Goal: Task Accomplishment & Management: Use online tool/utility

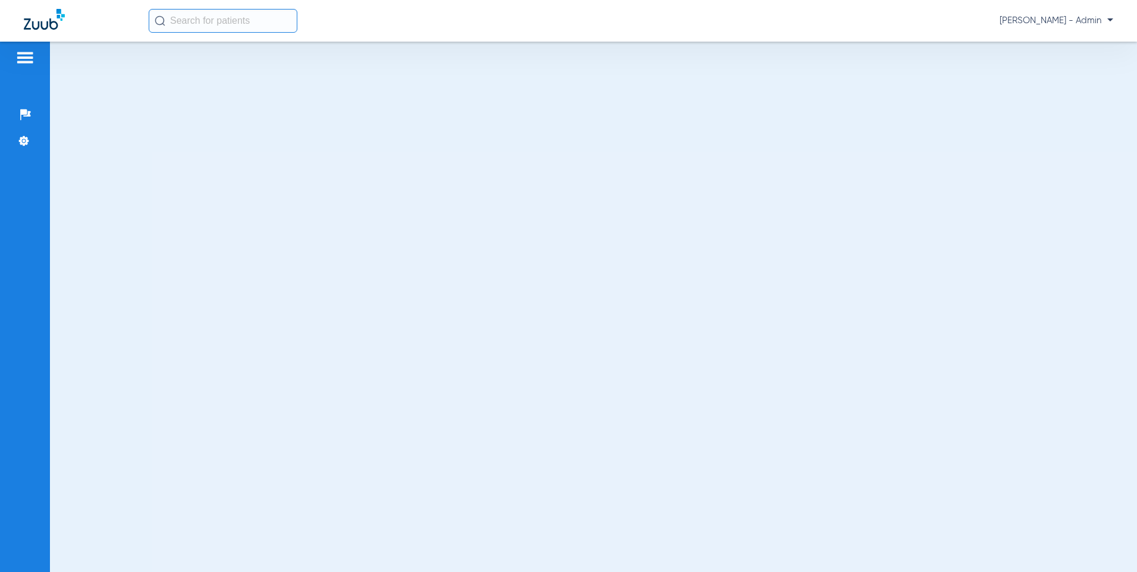
click at [30, 57] on img at bounding box center [24, 58] width 19 height 14
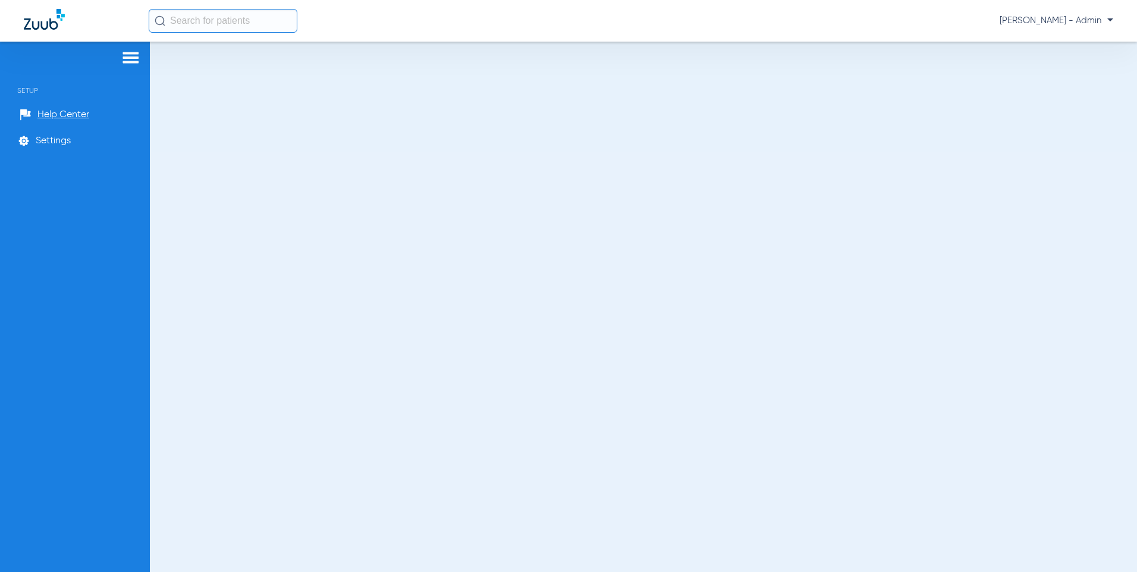
click at [319, 134] on div at bounding box center [643, 307] width 987 height 530
click at [1097, 23] on span "[PERSON_NAME] - Admin" at bounding box center [1056, 21] width 114 height 12
click at [1050, 67] on span "Log out" at bounding box center [1068, 66] width 67 height 8
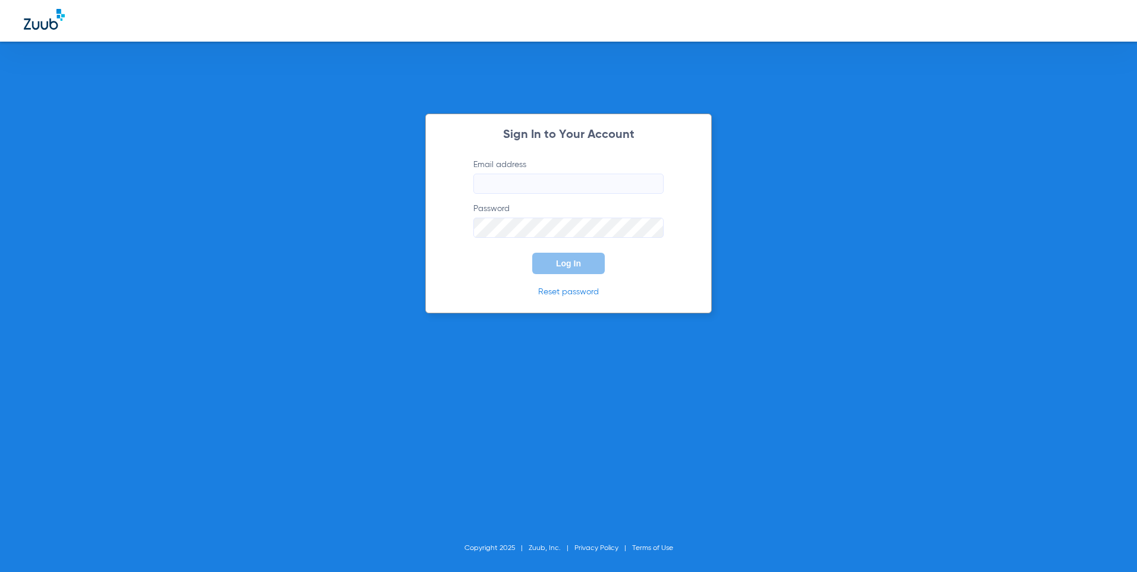
type input "[EMAIL_ADDRESS][DOMAIN_NAME]"
click at [562, 259] on span "Log In" at bounding box center [568, 264] width 25 height 10
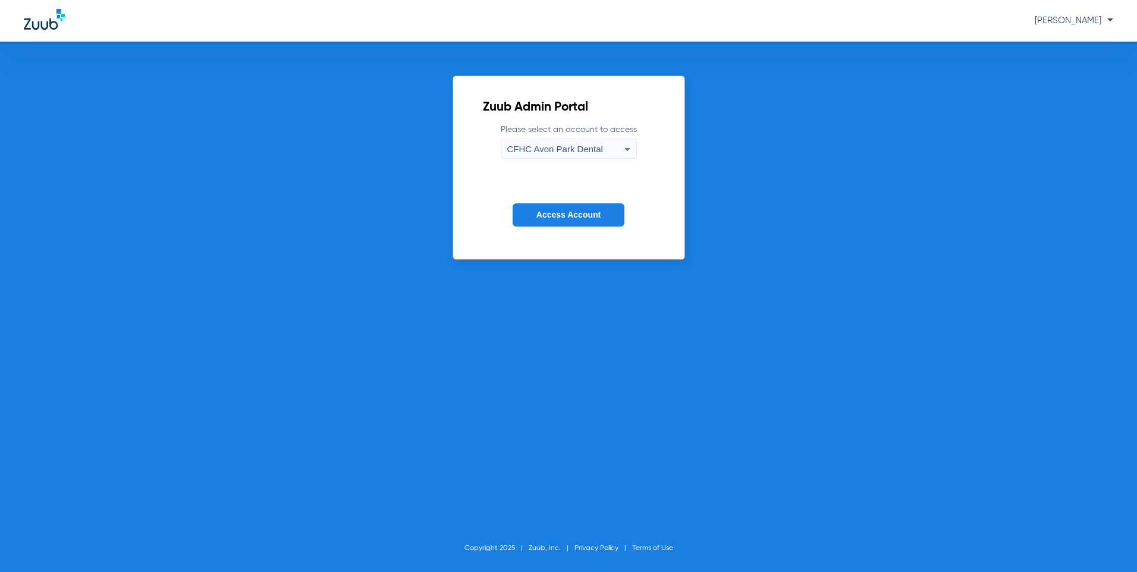
click at [631, 155] on icon at bounding box center [627, 149] width 14 height 14
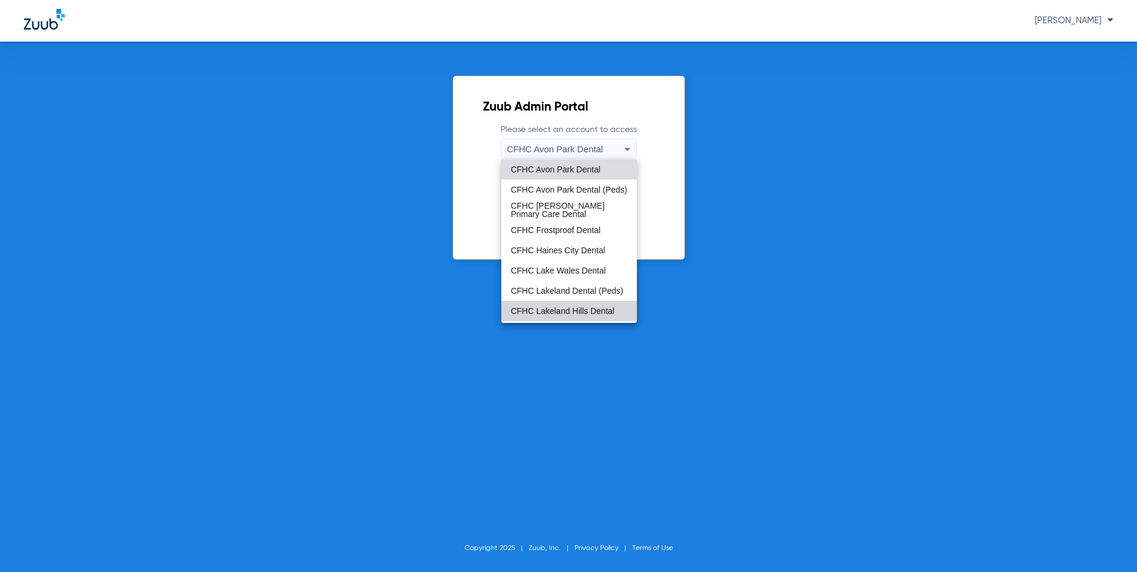
click at [584, 313] on span "CFHC Lakeland Hills Dental" at bounding box center [562, 311] width 103 height 8
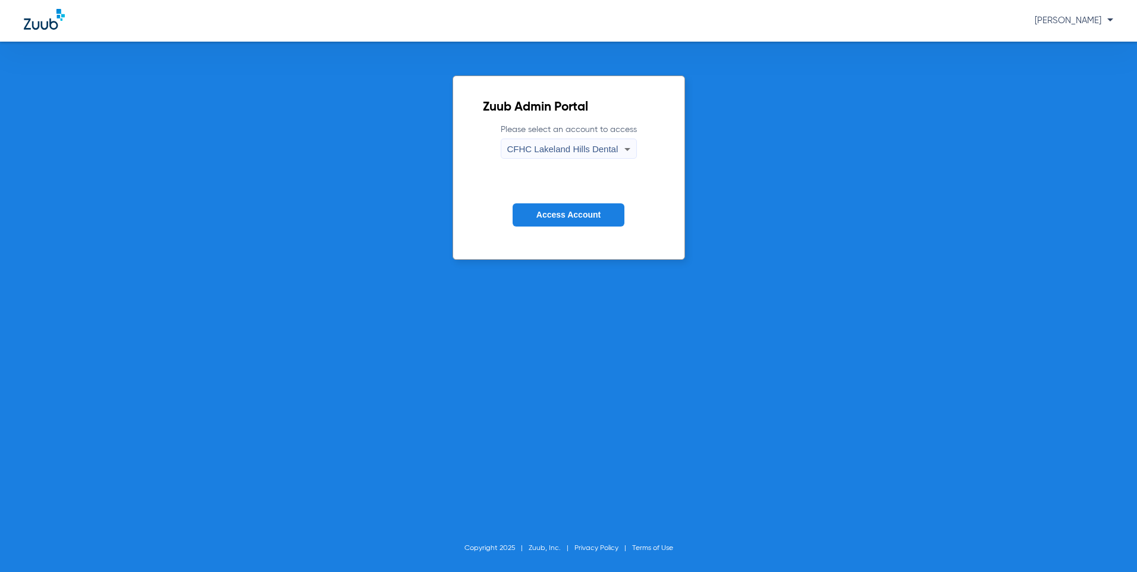
click at [555, 214] on span "Access Account" at bounding box center [568, 215] width 64 height 10
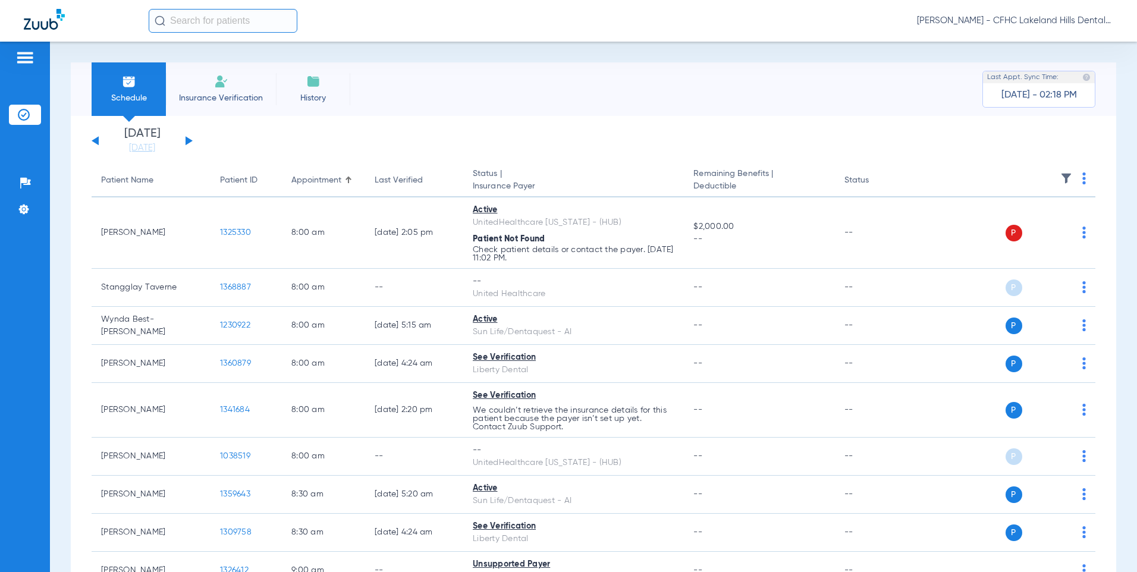
click at [192, 140] on div "[DATE] [DATE] [DATE] [DATE] [DATE] [DATE] [DATE] [DATE] [DATE] [DATE] [DATE] [D…" at bounding box center [142, 141] width 101 height 26
click at [188, 140] on button at bounding box center [188, 140] width 7 height 9
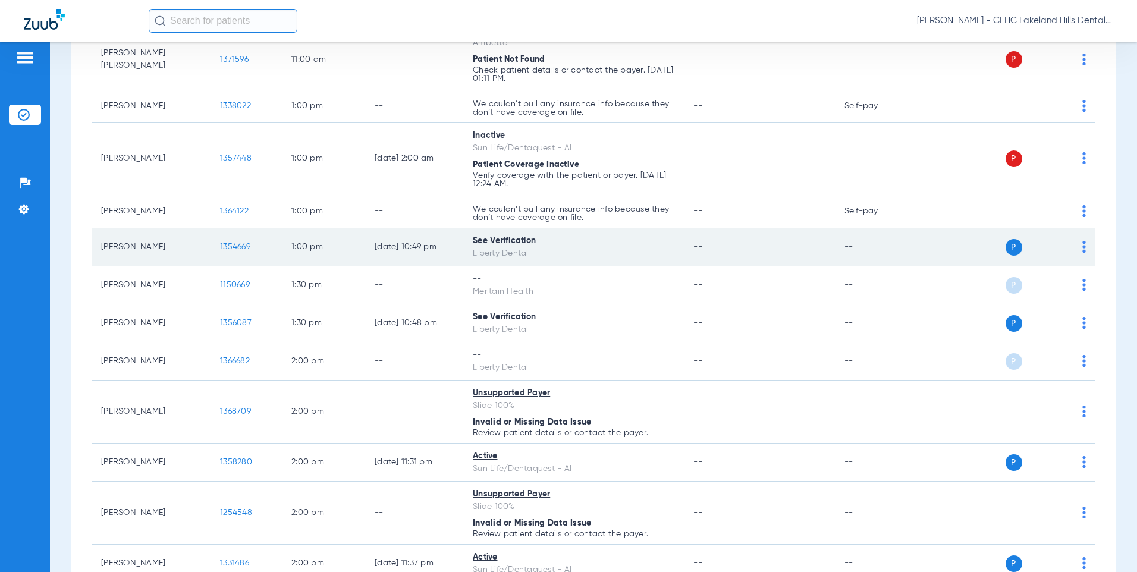
scroll to position [1070, 0]
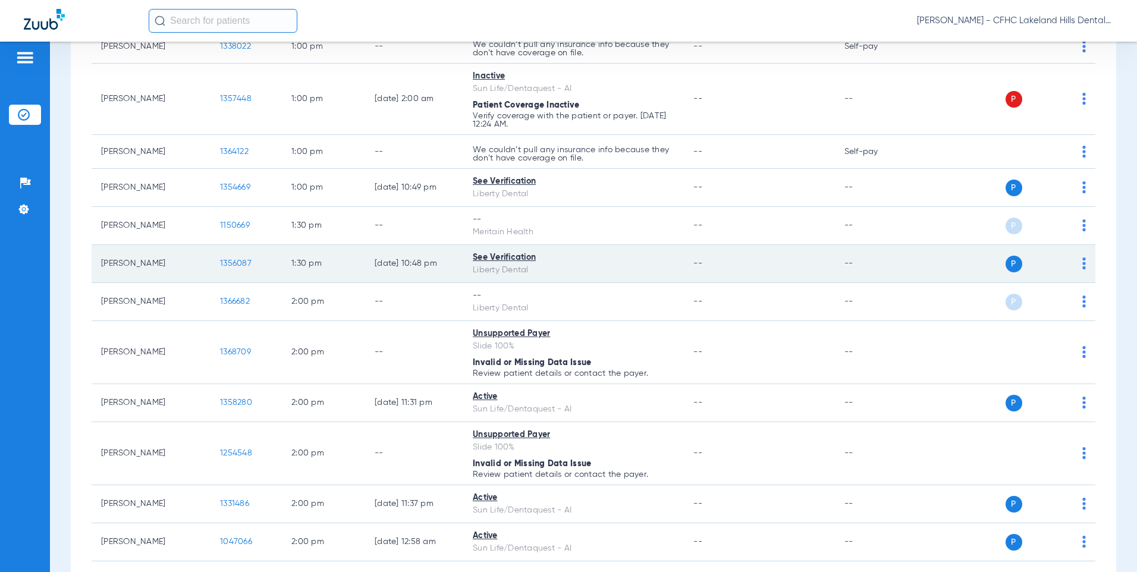
click at [229, 268] on span "1356087" at bounding box center [236, 263] width 32 height 8
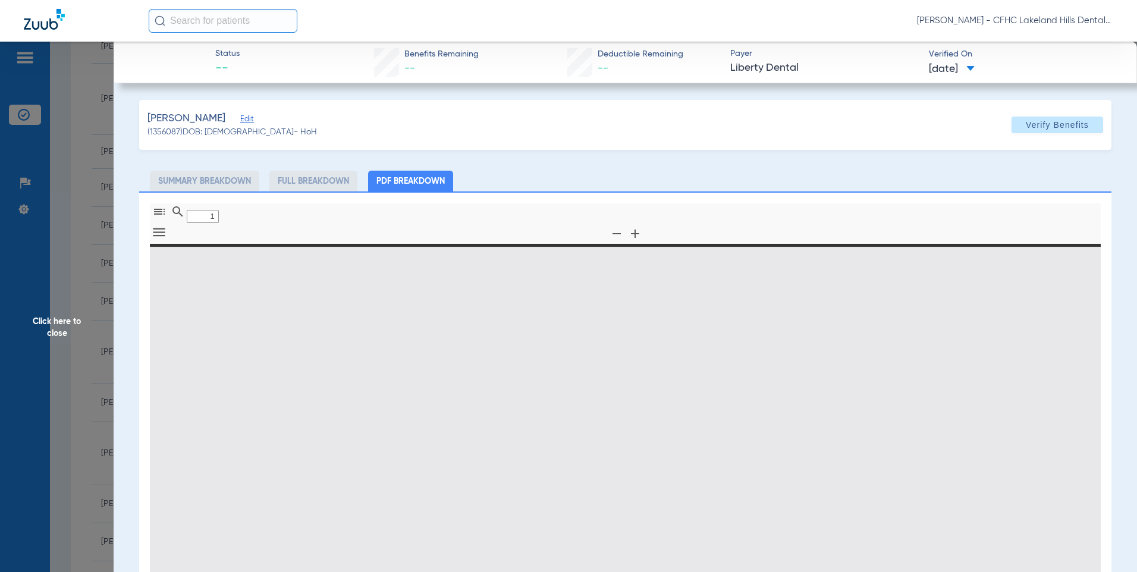
type input "0"
select select "page-width"
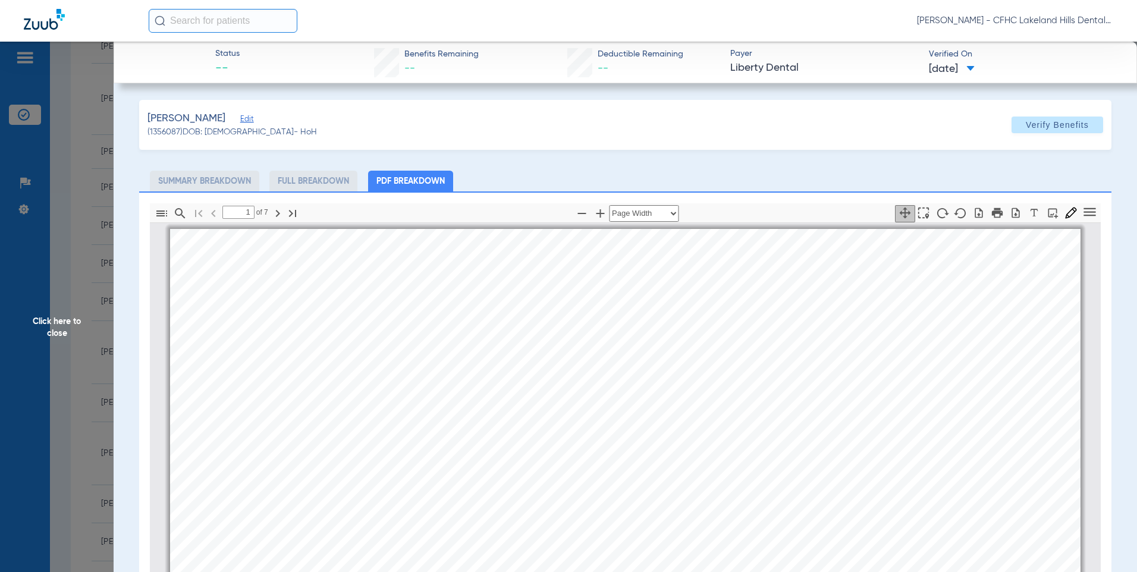
scroll to position [6, 0]
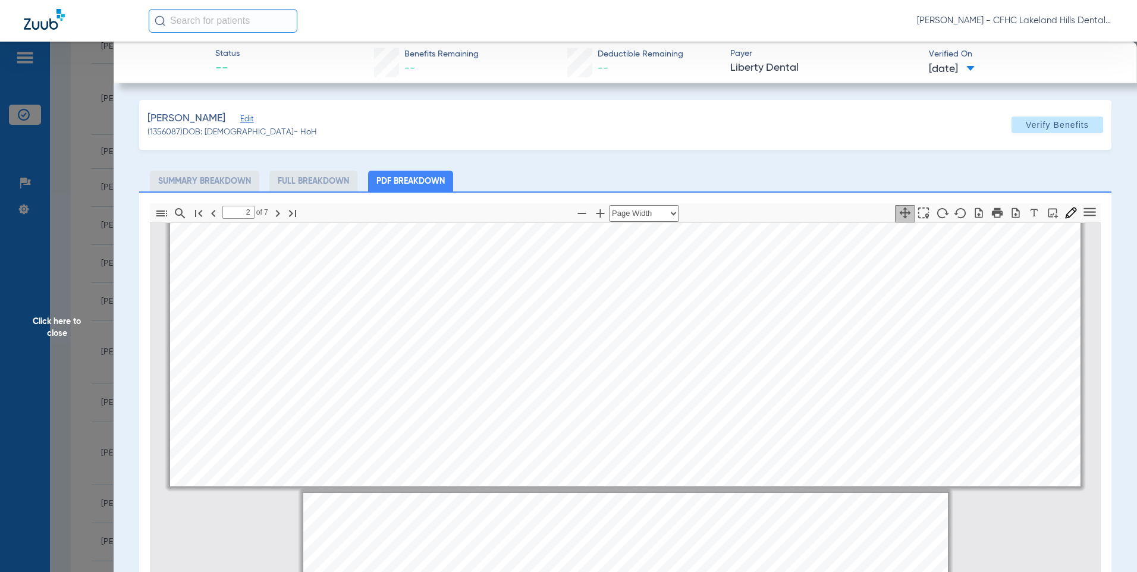
type input "1"
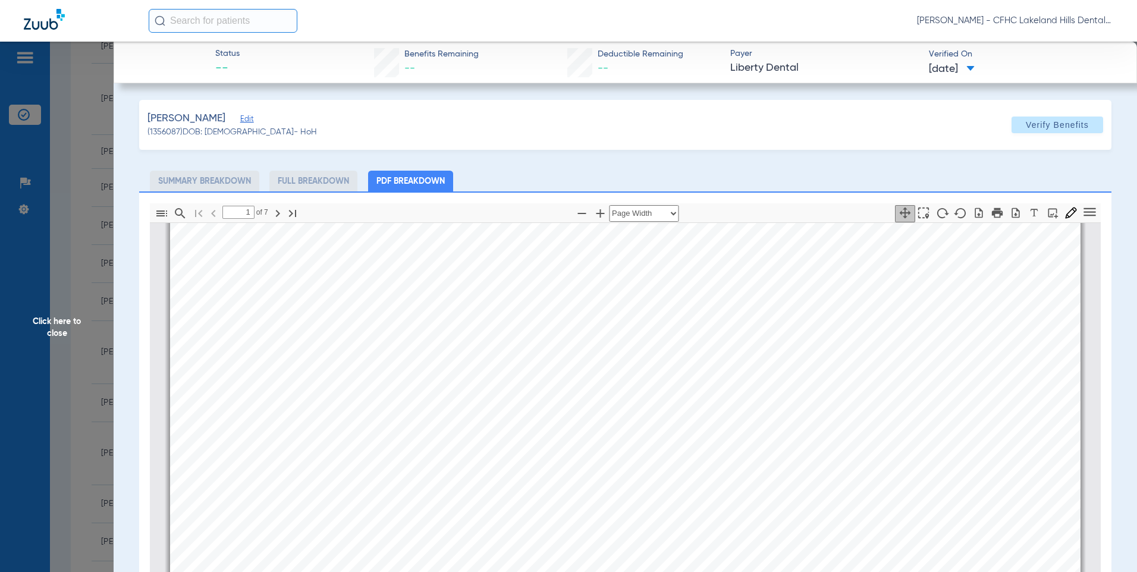
scroll to position [59, 0]
click at [1009, 207] on icon "button" at bounding box center [1015, 213] width 12 height 12
click at [1012, 213] on icon "button" at bounding box center [1016, 212] width 8 height 10
click at [70, 234] on span "Click here to close" at bounding box center [57, 328] width 114 height 572
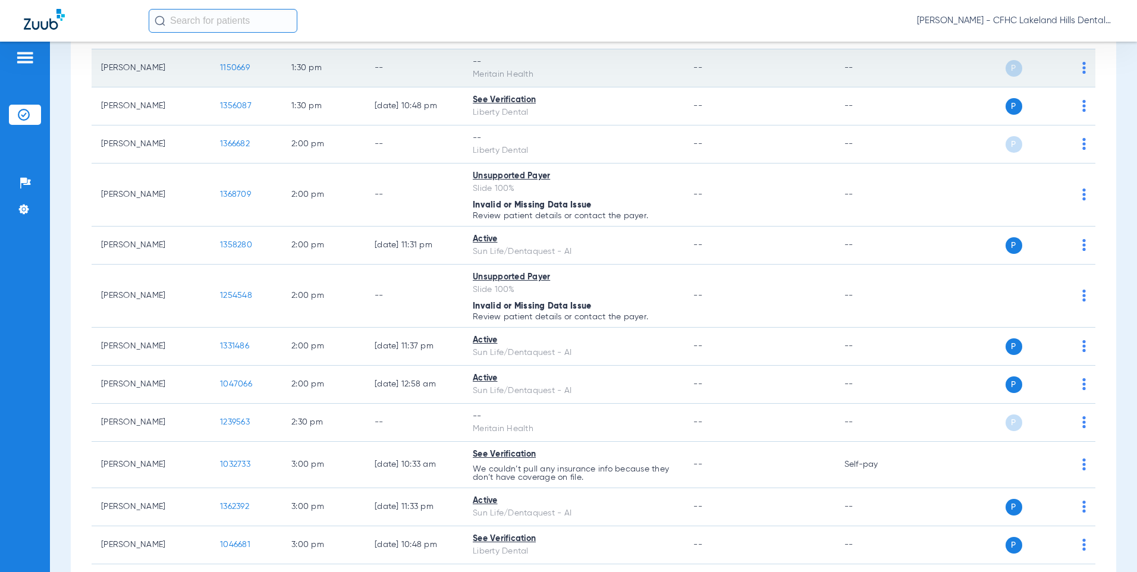
scroll to position [1248, 0]
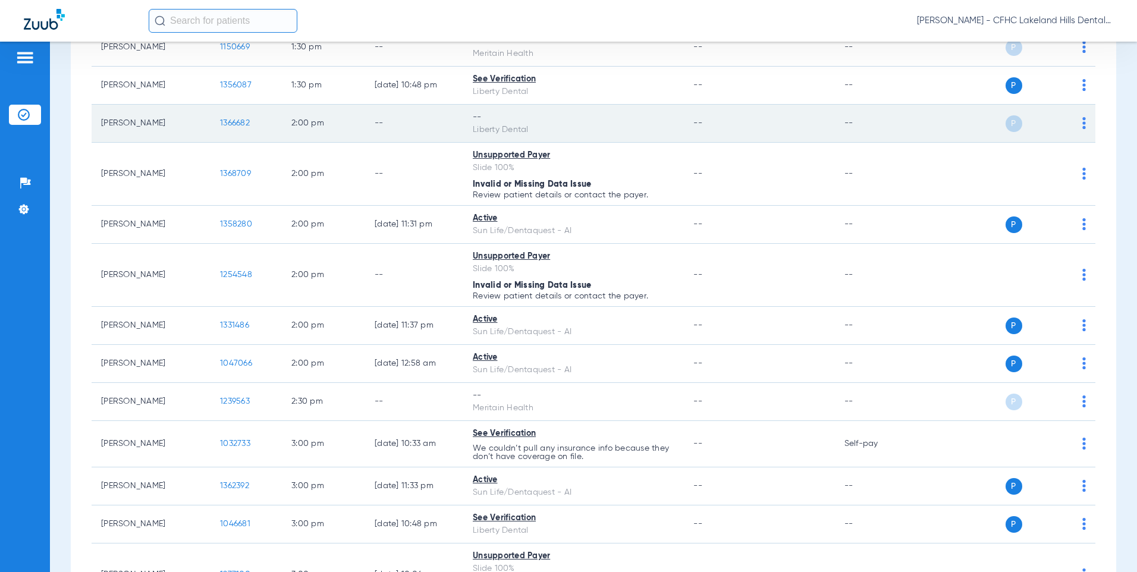
click at [219, 131] on td "1366682" at bounding box center [245, 124] width 71 height 38
click at [231, 127] on span "1366682" at bounding box center [235, 123] width 30 height 8
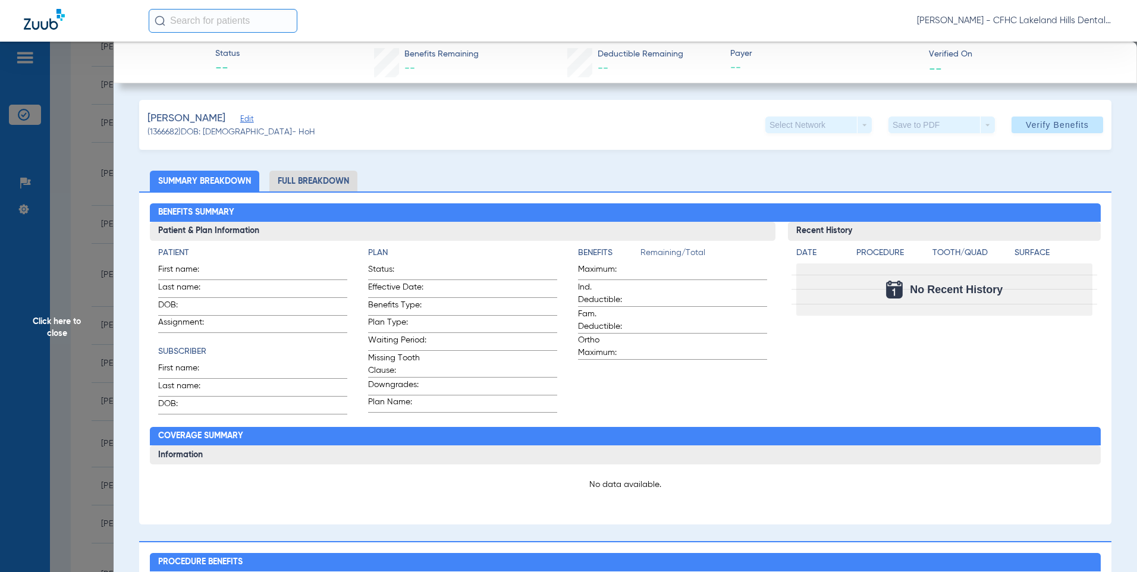
click at [75, 186] on span "Click here to close" at bounding box center [57, 328] width 114 height 572
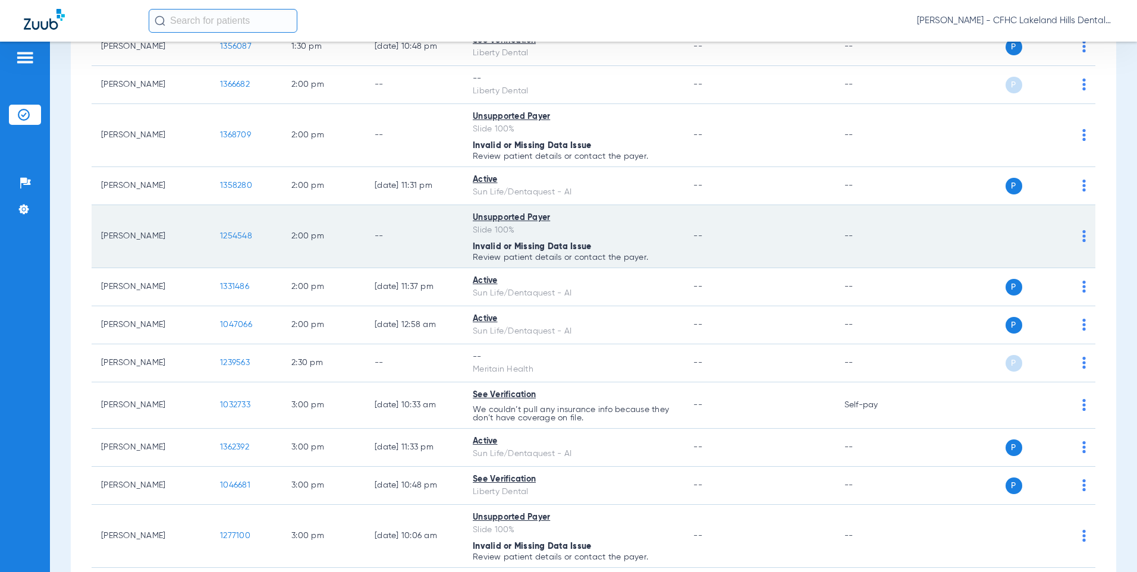
scroll to position [1308, 0]
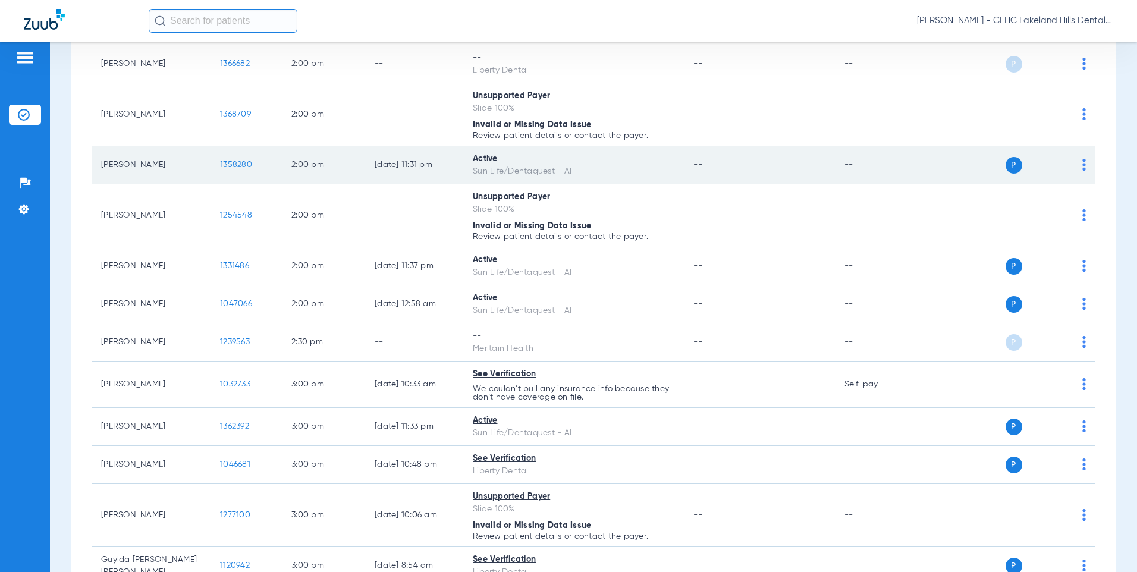
click at [242, 167] on span "1358280" at bounding box center [236, 165] width 32 height 8
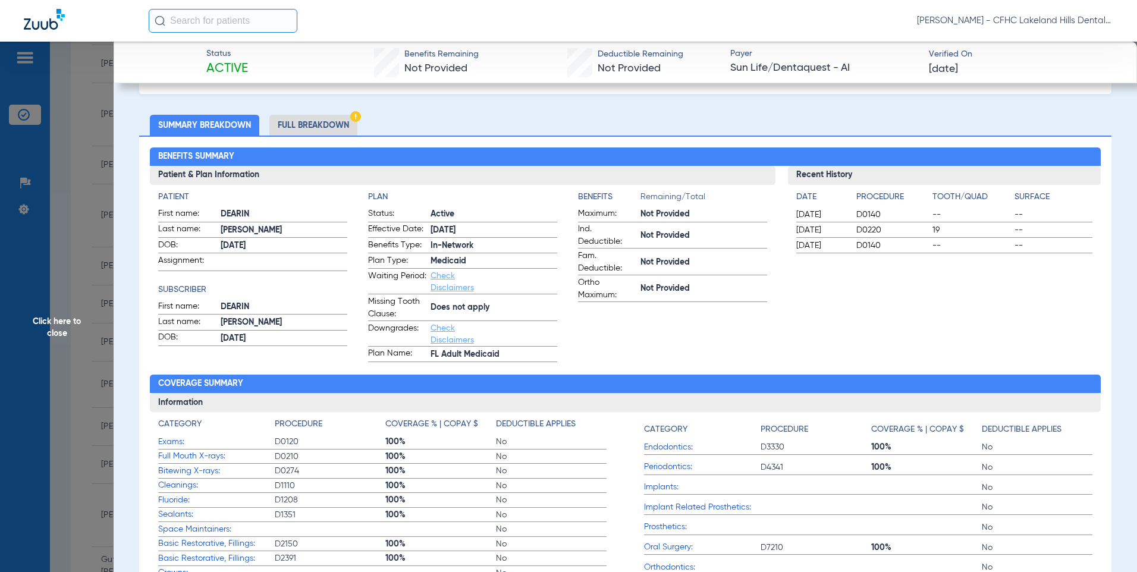
scroll to position [0, 0]
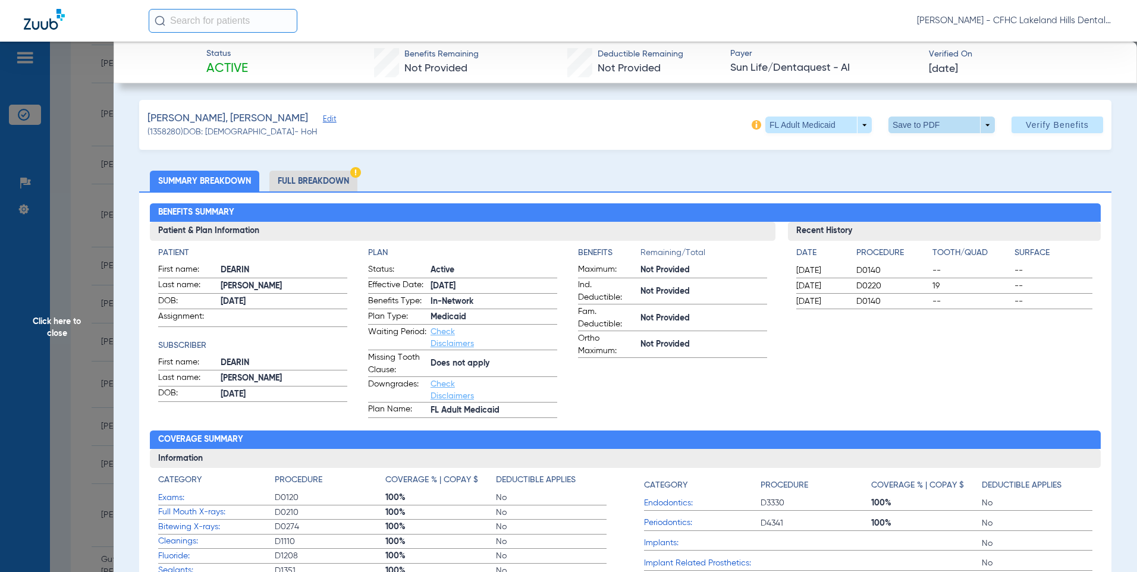
click at [937, 125] on span at bounding box center [941, 125] width 29 height 29
click at [916, 150] on span "Save to PDF" at bounding box center [936, 148] width 47 height 8
click at [974, 67] on div "Downloading" at bounding box center [1033, 64] width 137 height 12
click at [59, 232] on span "Click here to close" at bounding box center [57, 328] width 114 height 572
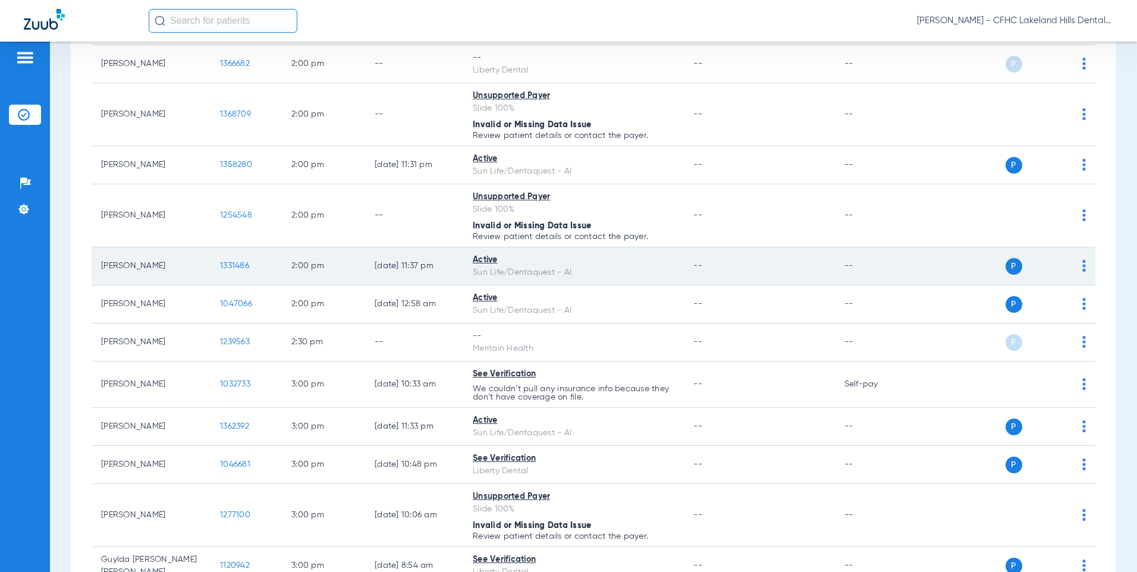
click at [231, 270] on span "1331486" at bounding box center [234, 266] width 29 height 8
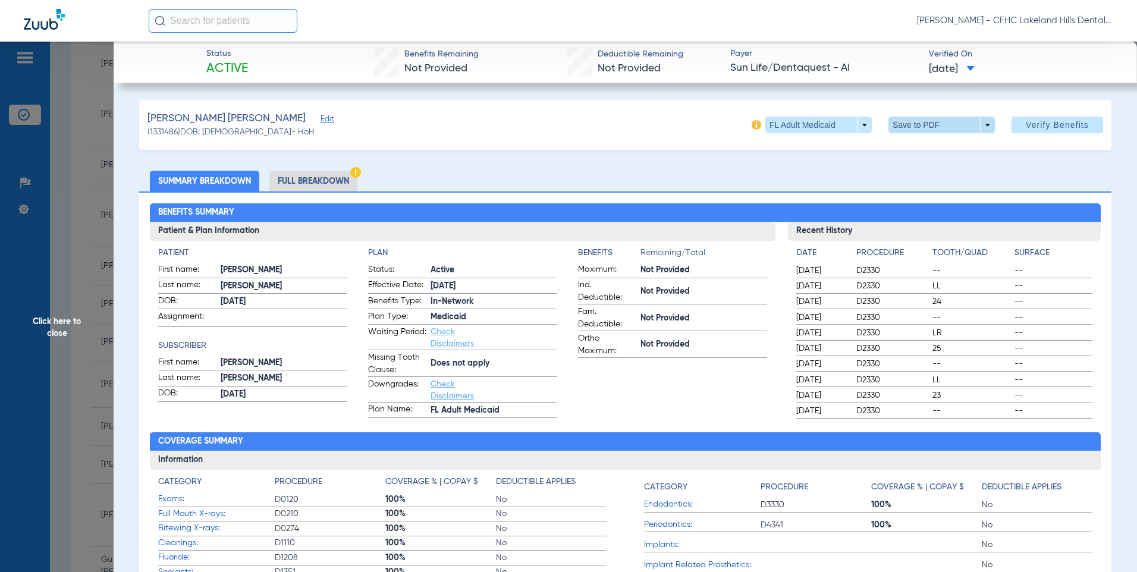
click at [927, 126] on span at bounding box center [941, 125] width 29 height 29
click at [924, 159] on button "insert_drive_file Save to PDF" at bounding box center [925, 149] width 90 height 24
click at [90, 182] on span "Click here to close" at bounding box center [57, 328] width 114 height 572
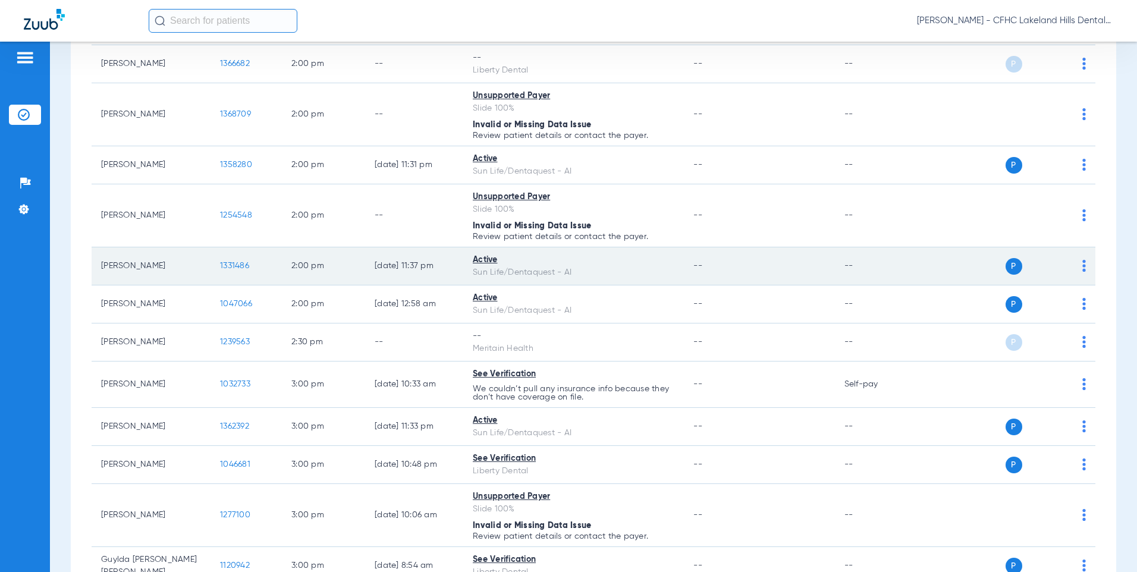
scroll to position [1367, 0]
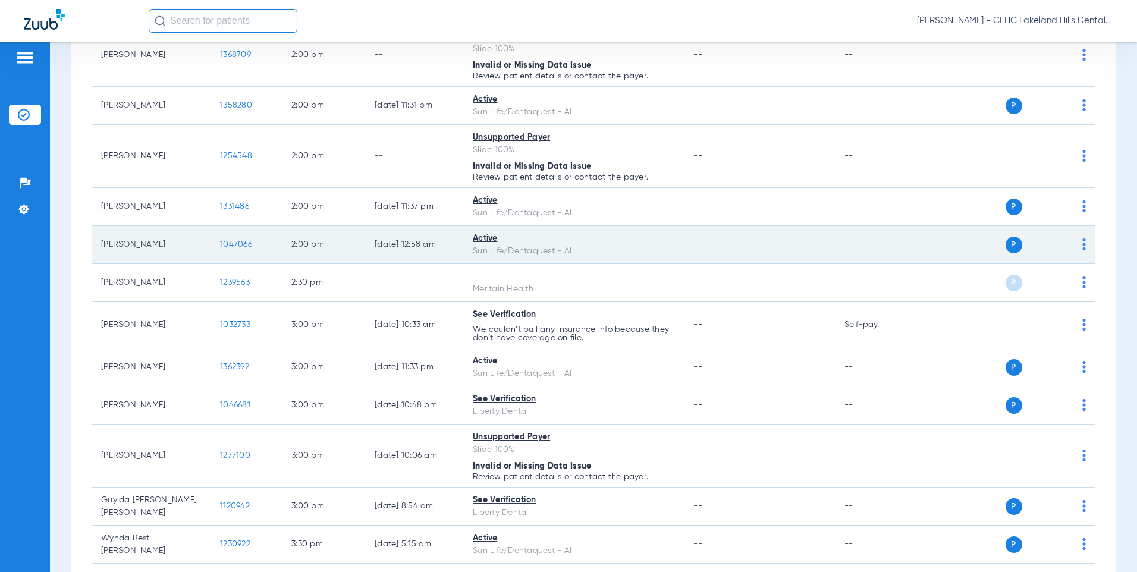
click at [231, 244] on span "1047066" at bounding box center [236, 244] width 32 height 8
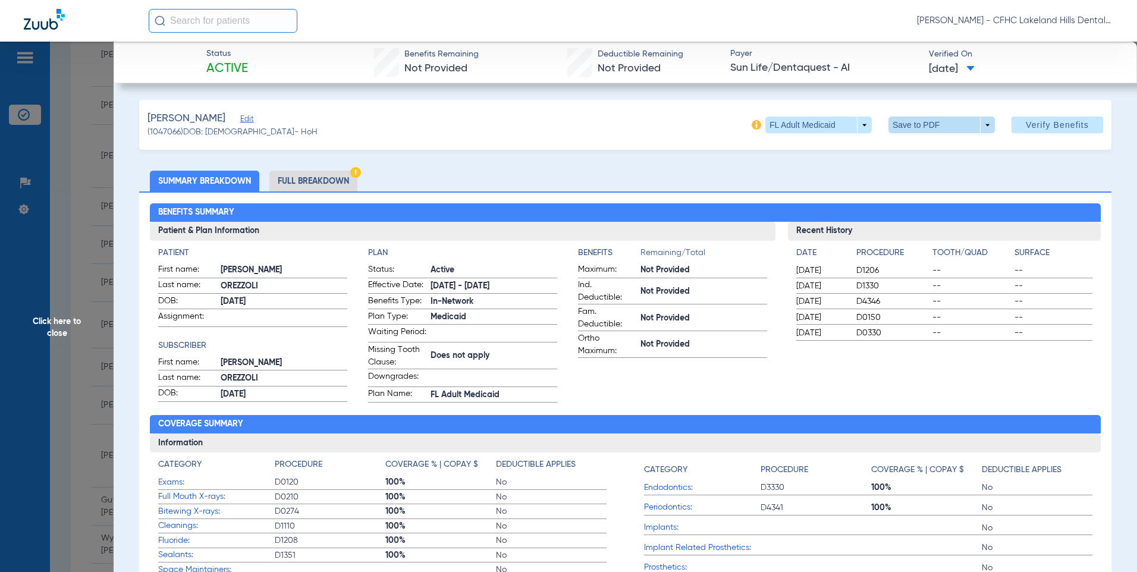
click at [892, 126] on span at bounding box center [941, 125] width 106 height 17
click at [907, 147] on button "insert_drive_file Save to PDF" at bounding box center [925, 149] width 90 height 24
click at [87, 265] on span "Click here to close" at bounding box center [57, 328] width 114 height 572
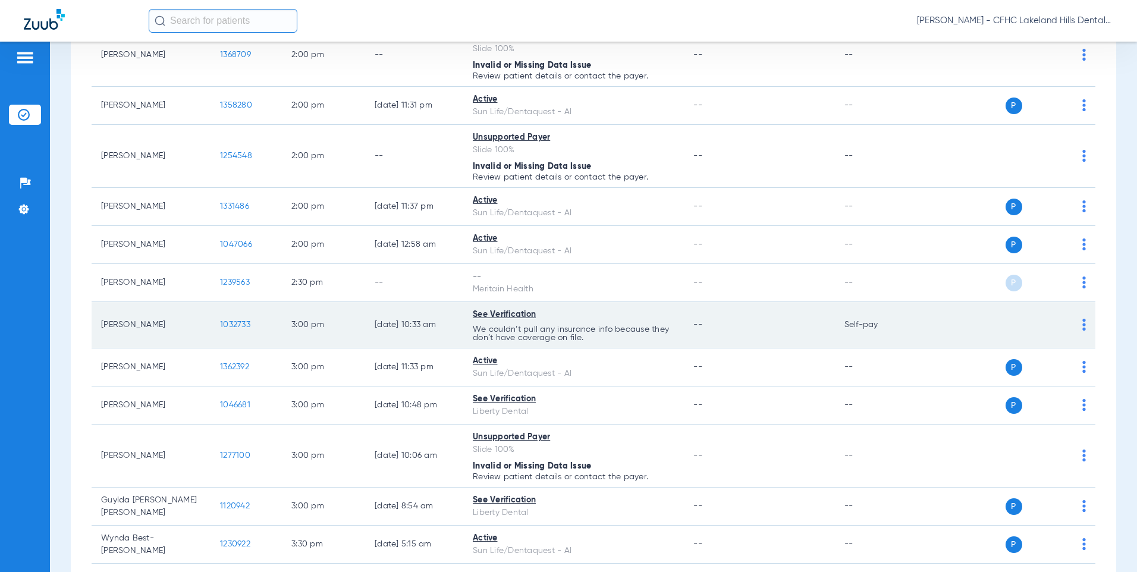
click at [235, 335] on td "1032733" at bounding box center [245, 325] width 71 height 46
click at [237, 329] on span "1032733" at bounding box center [235, 324] width 30 height 8
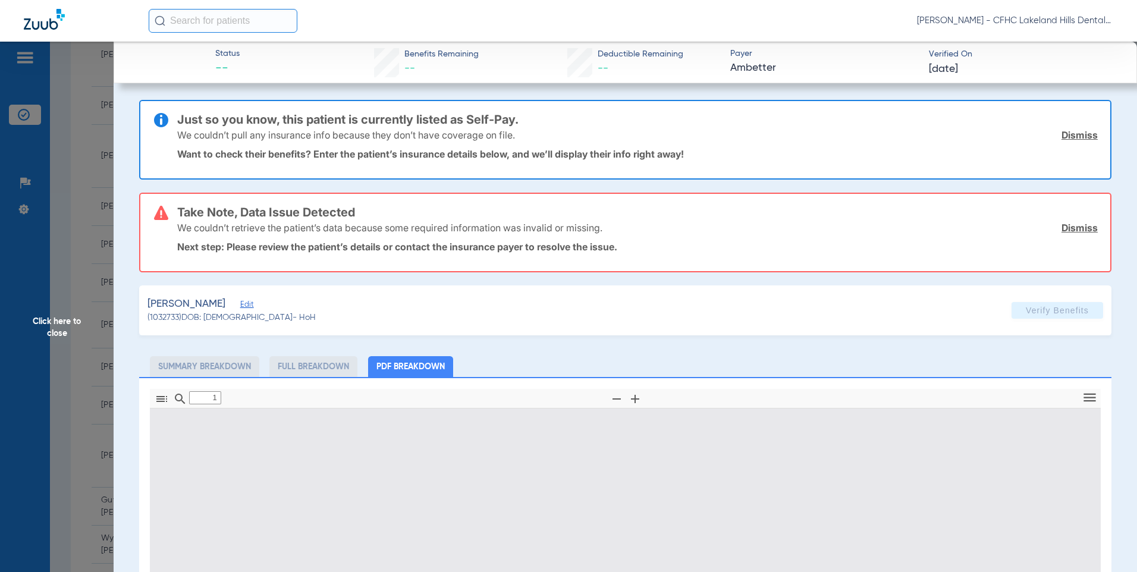
type input "0"
select select "page-width"
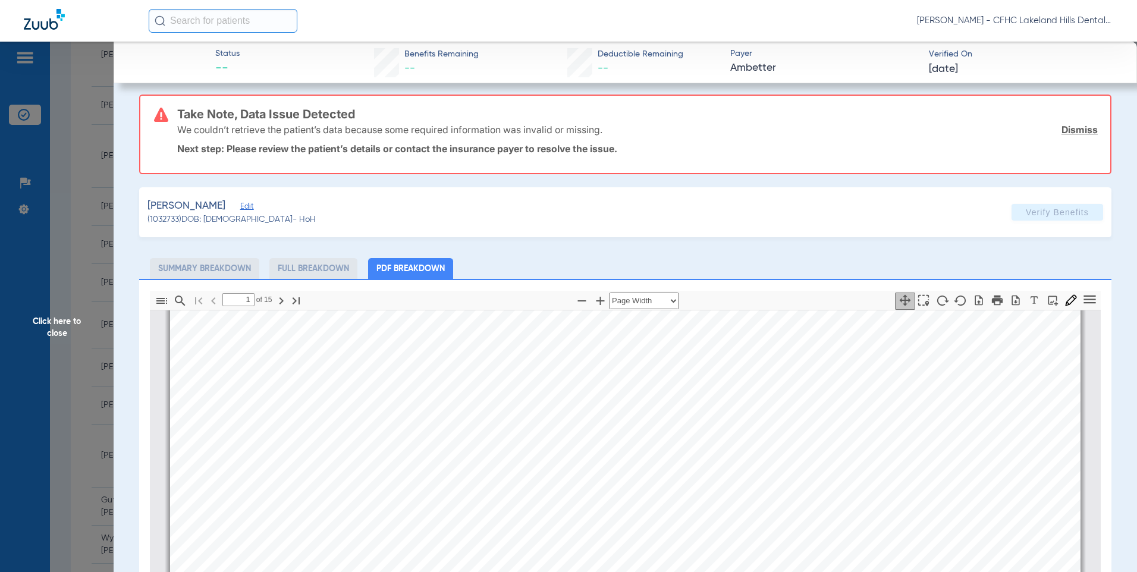
scroll to position [119, 0]
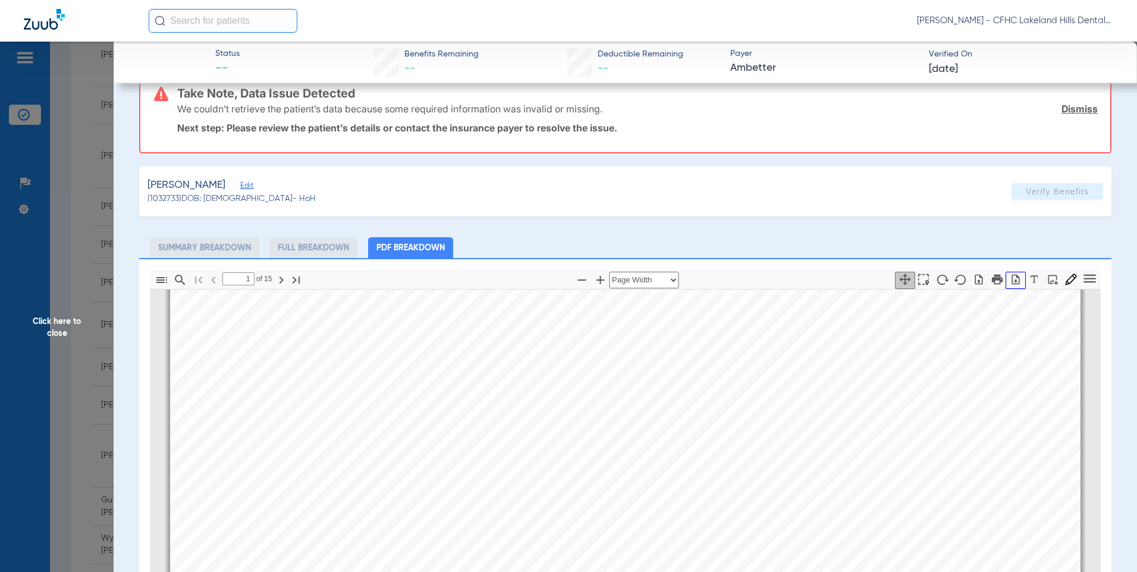
click at [1009, 277] on icon "button" at bounding box center [1015, 279] width 12 height 12
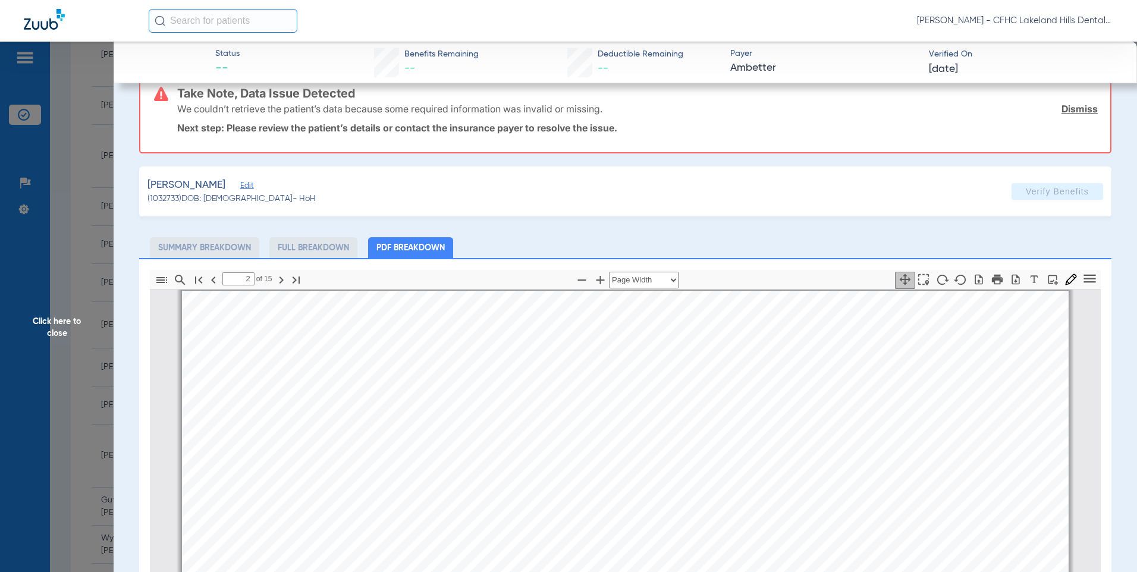
scroll to position [1248, 0]
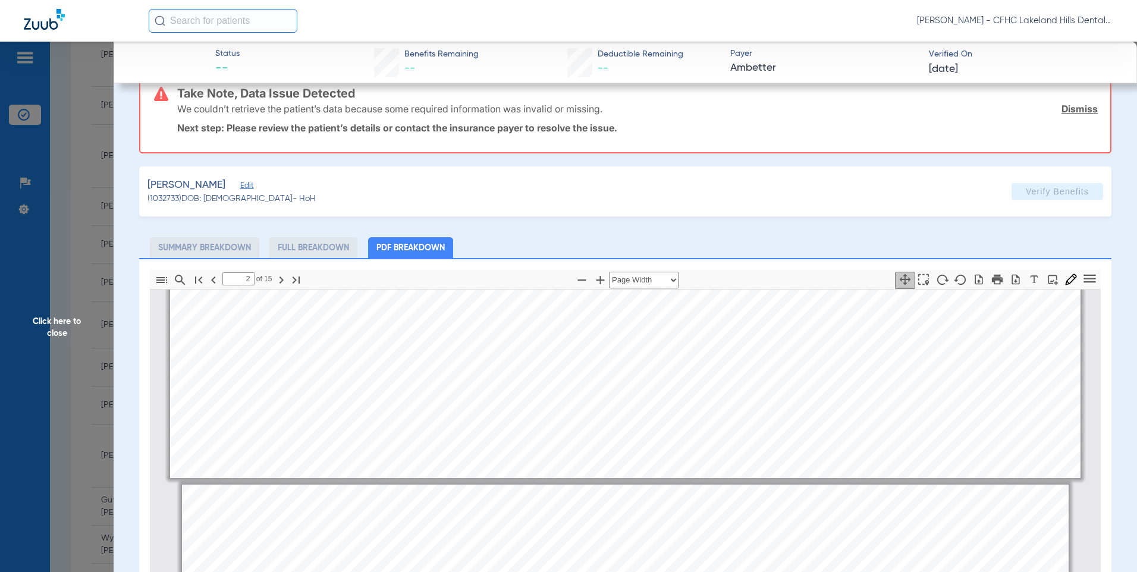
type input "1"
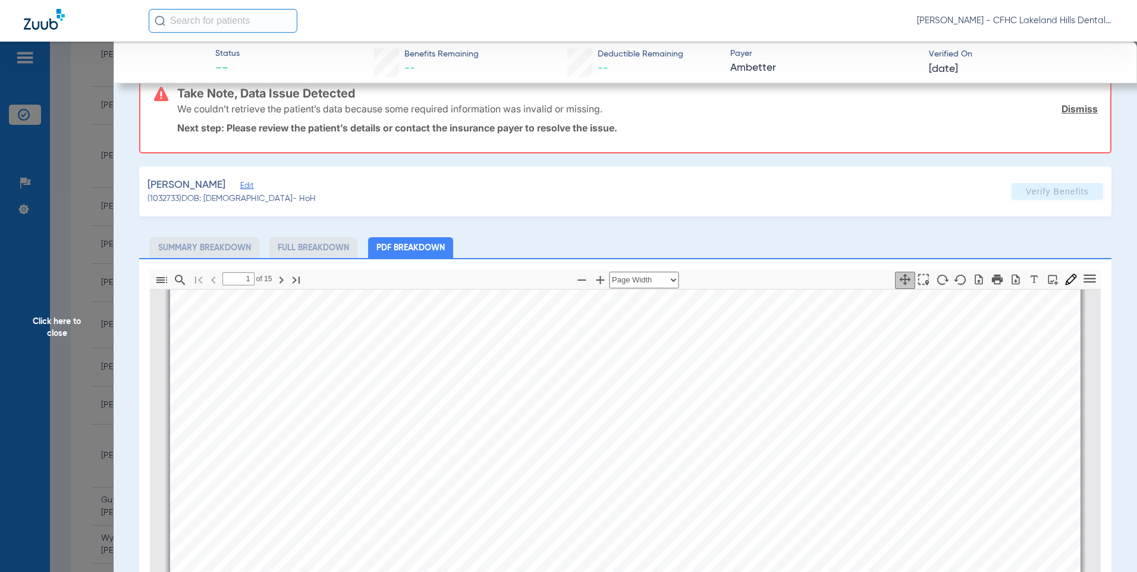
click at [251, 184] on span "Edit" at bounding box center [245, 186] width 11 height 11
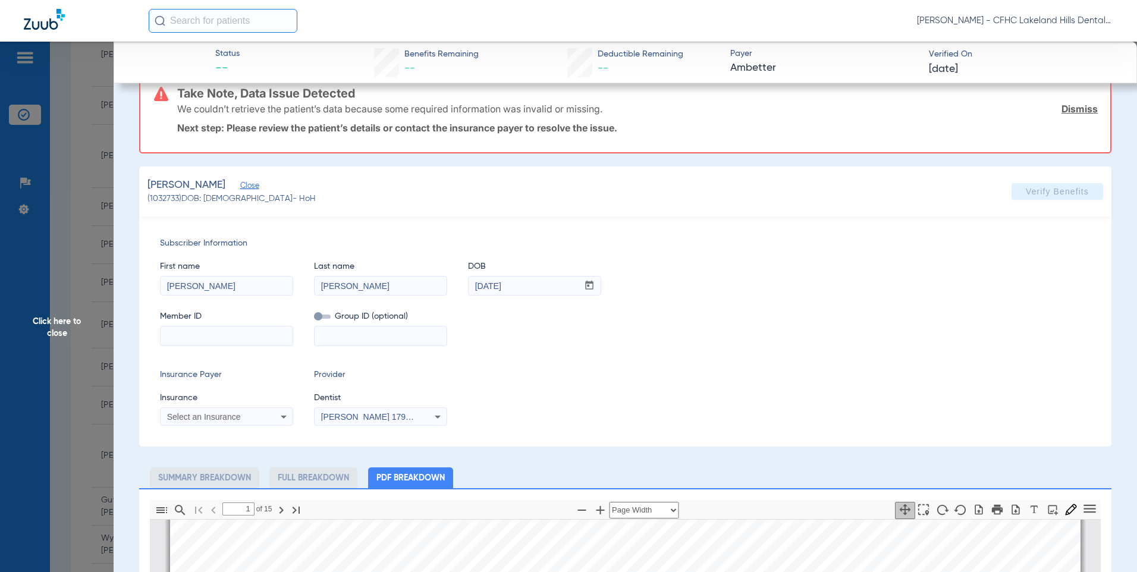
click at [93, 339] on span "Click here to close" at bounding box center [57, 328] width 114 height 572
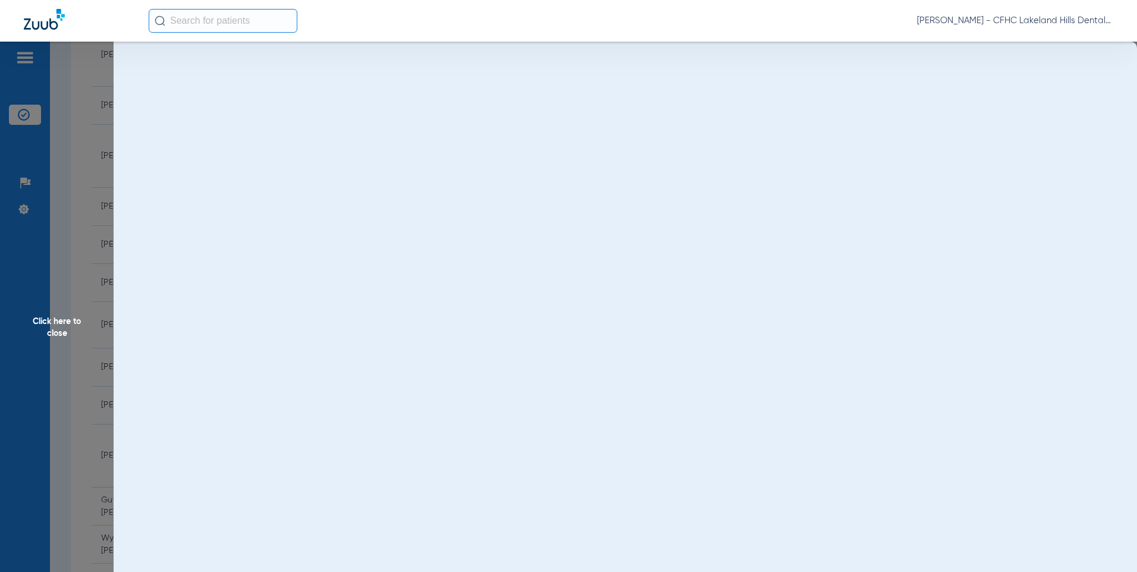
scroll to position [0, 0]
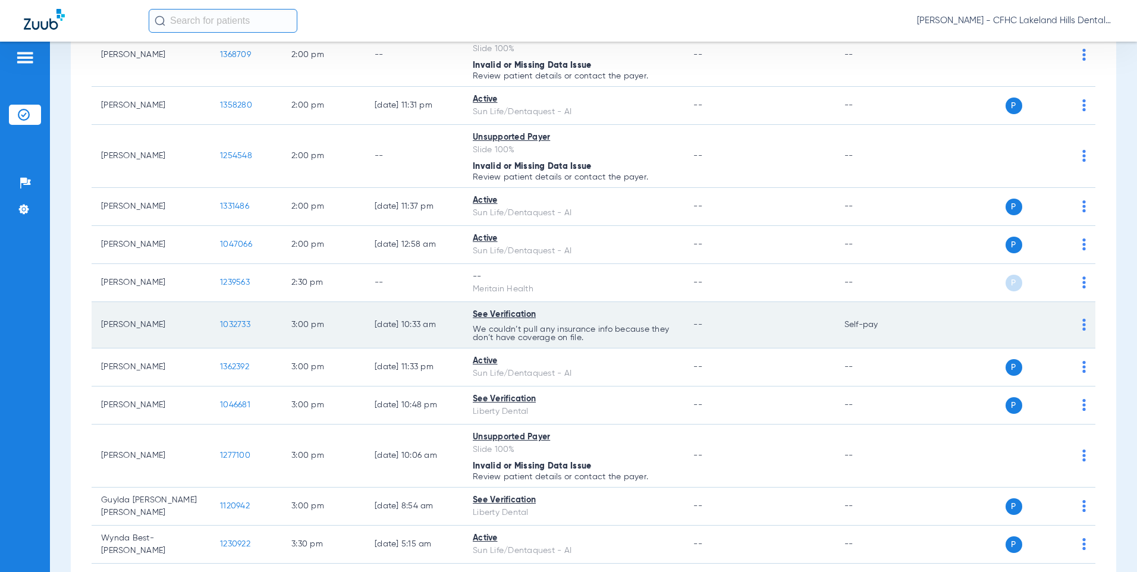
click at [235, 329] on span "1032733" at bounding box center [235, 324] width 30 height 8
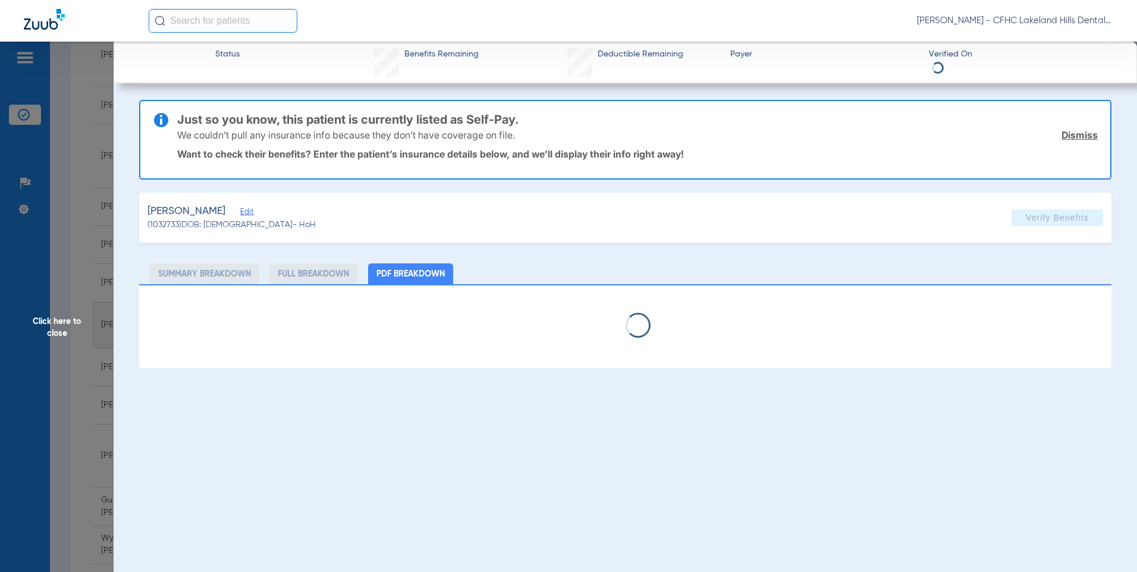
select select "page-width"
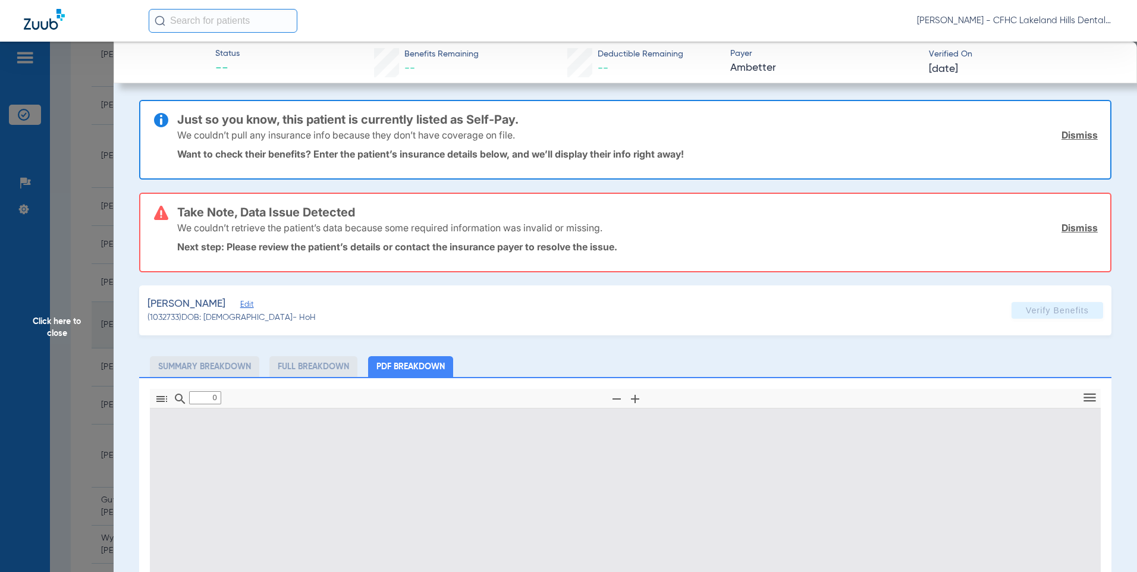
type input "1"
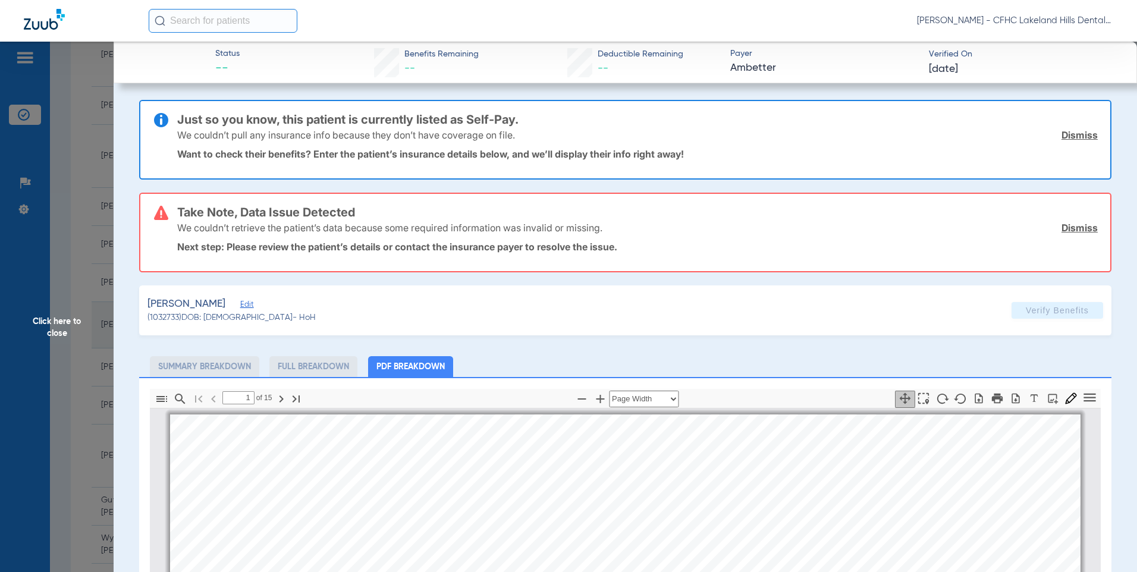
scroll to position [6, 0]
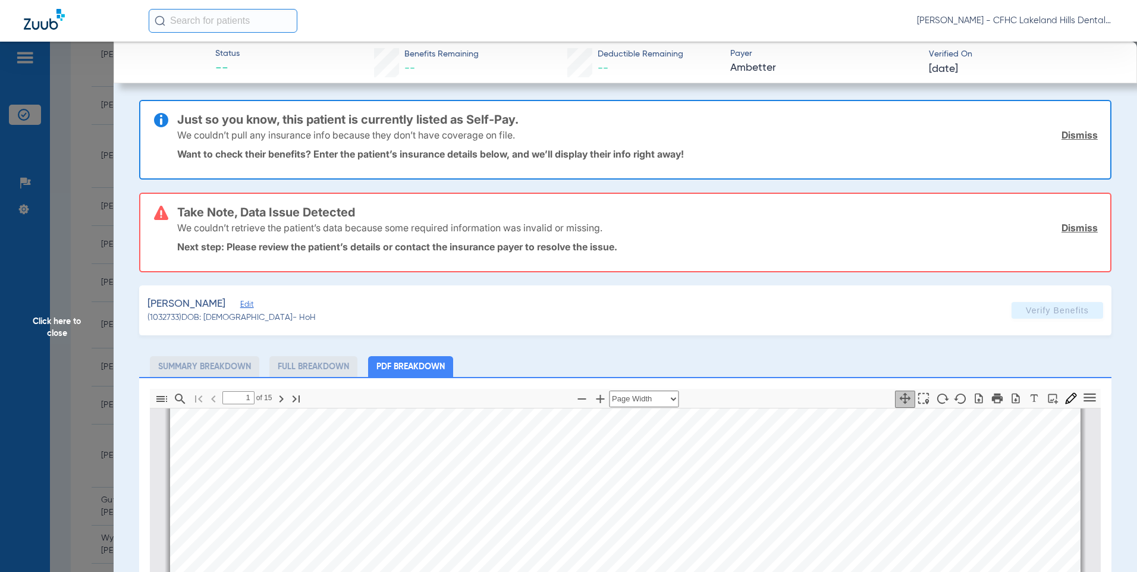
click at [67, 247] on span "Click here to close" at bounding box center [57, 328] width 114 height 572
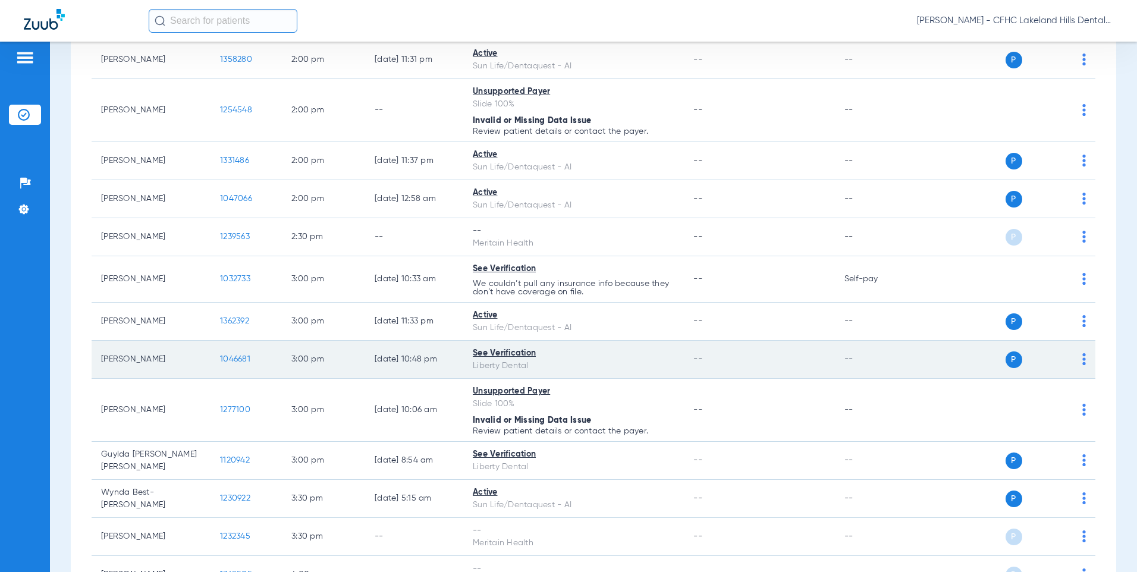
scroll to position [1427, 0]
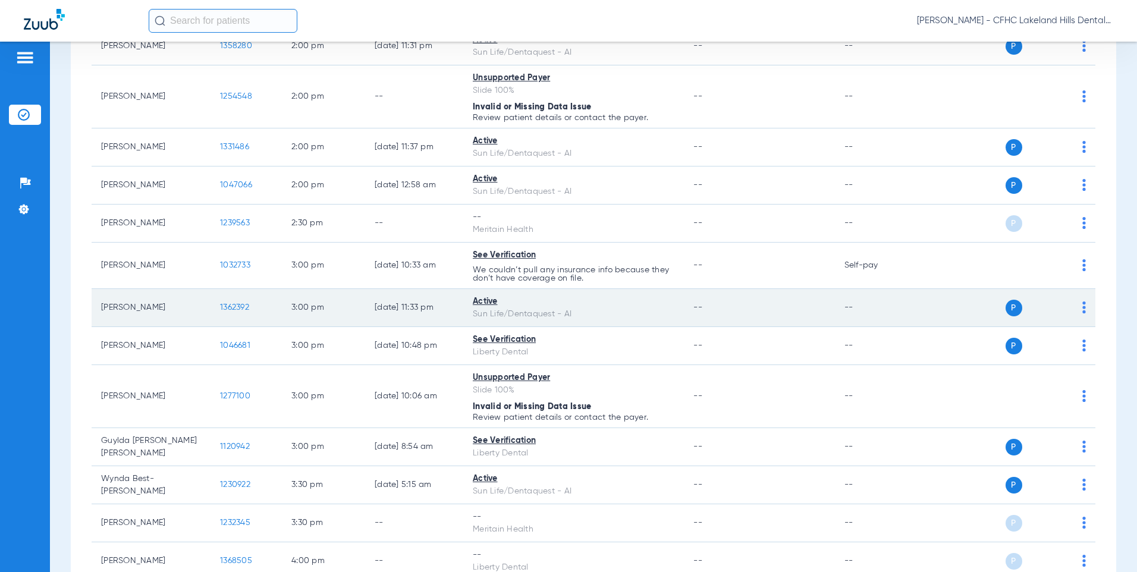
click at [234, 311] on span "1362392" at bounding box center [234, 307] width 29 height 8
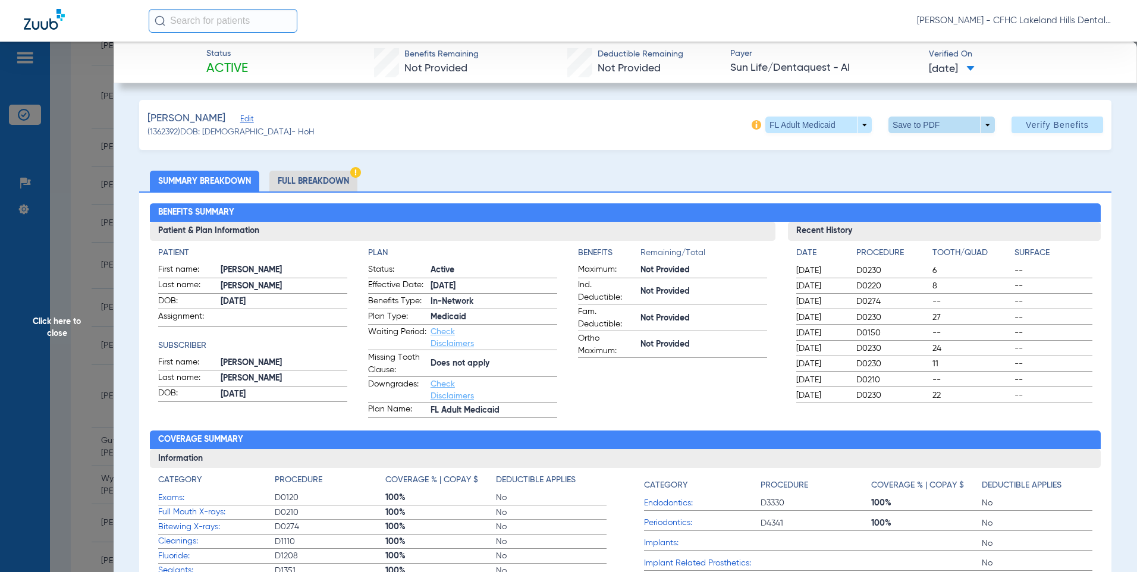
click at [927, 130] on span at bounding box center [941, 125] width 29 height 29
click at [932, 143] on button "insert_drive_file Save to PDF" at bounding box center [925, 149] width 90 height 24
click at [990, 67] on div "Downloading" at bounding box center [1033, 64] width 137 height 12
click at [95, 244] on span "Click here to close" at bounding box center [57, 328] width 114 height 572
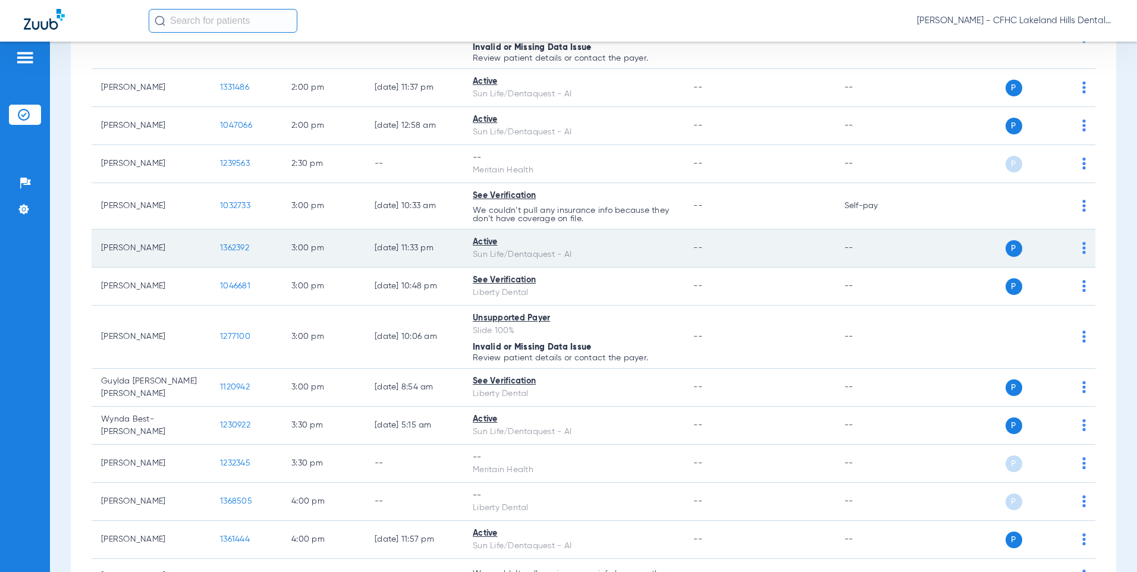
scroll to position [1546, 0]
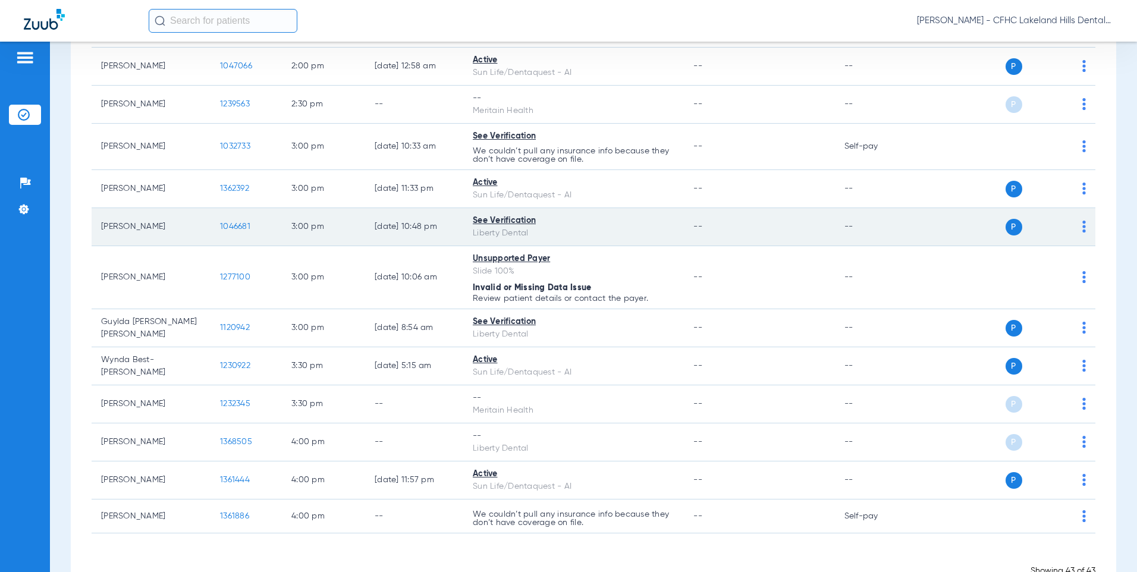
click at [241, 231] on span "1046681" at bounding box center [235, 226] width 30 height 8
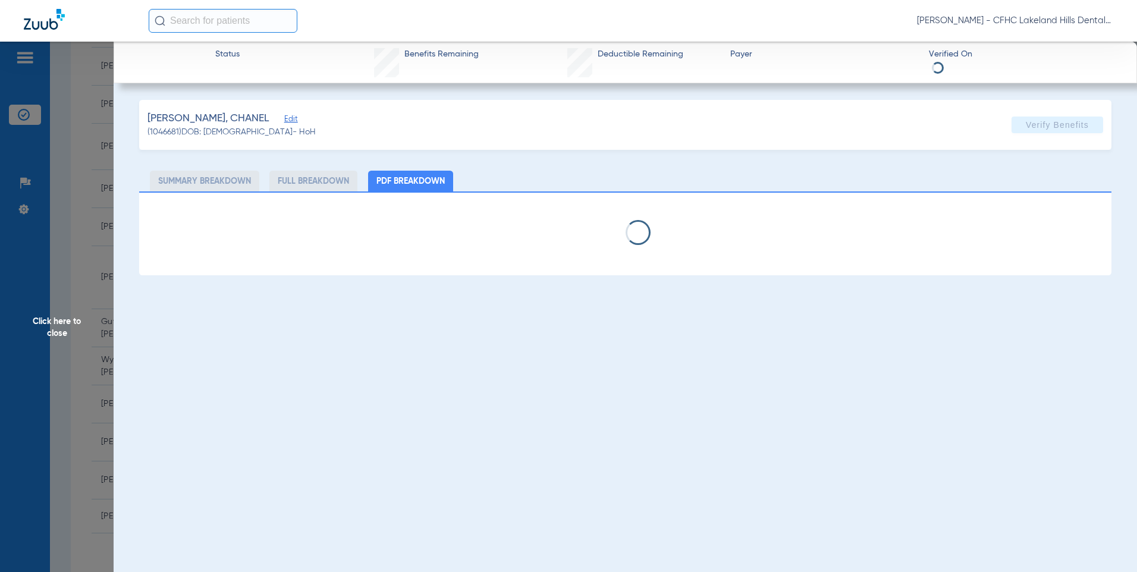
select select "page-width"
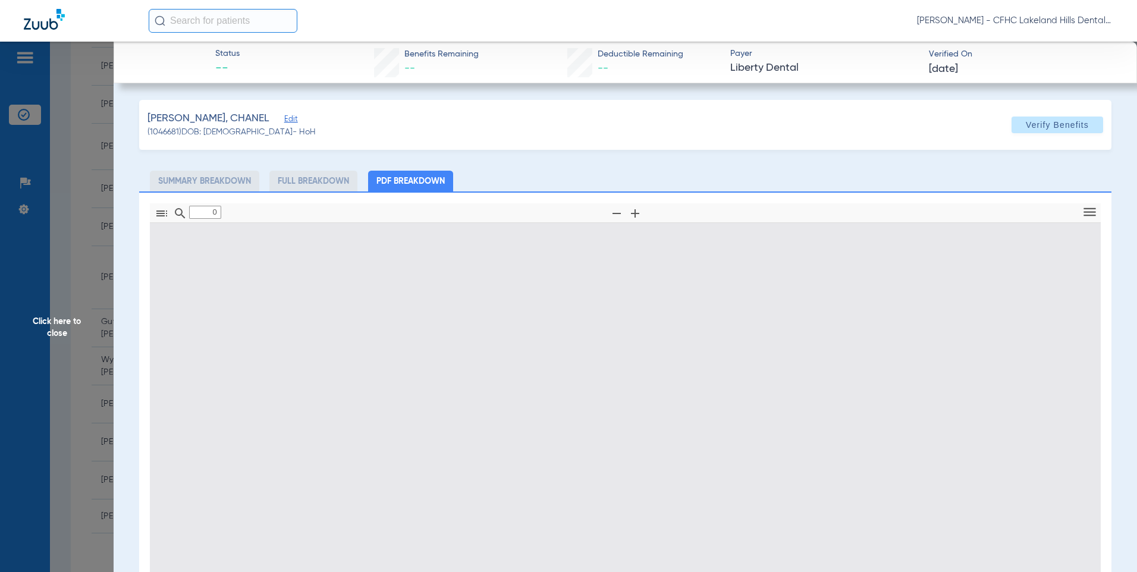
type input "1"
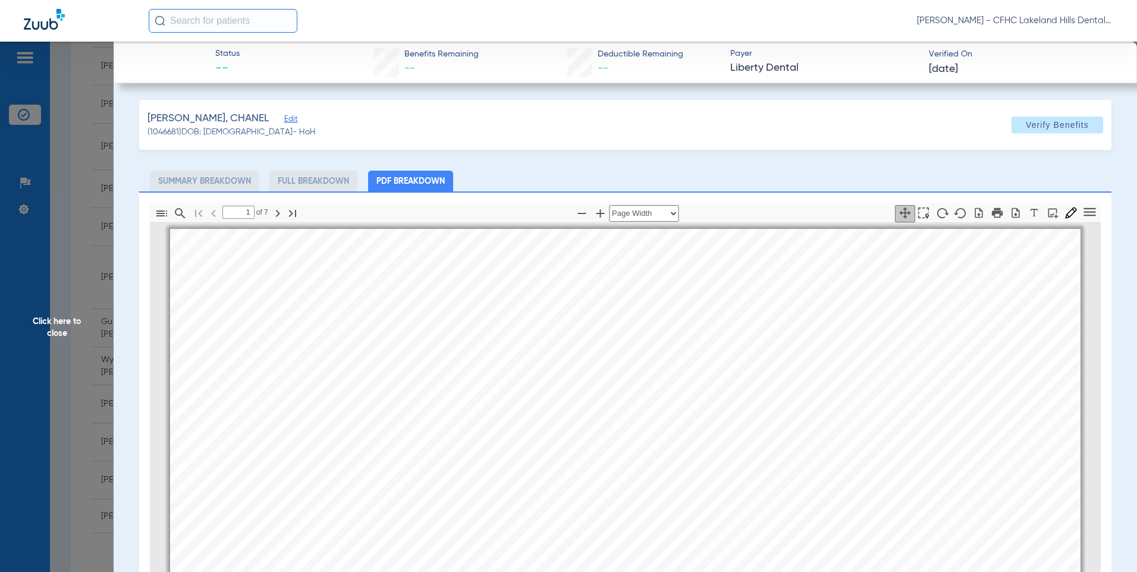
scroll to position [6, 0]
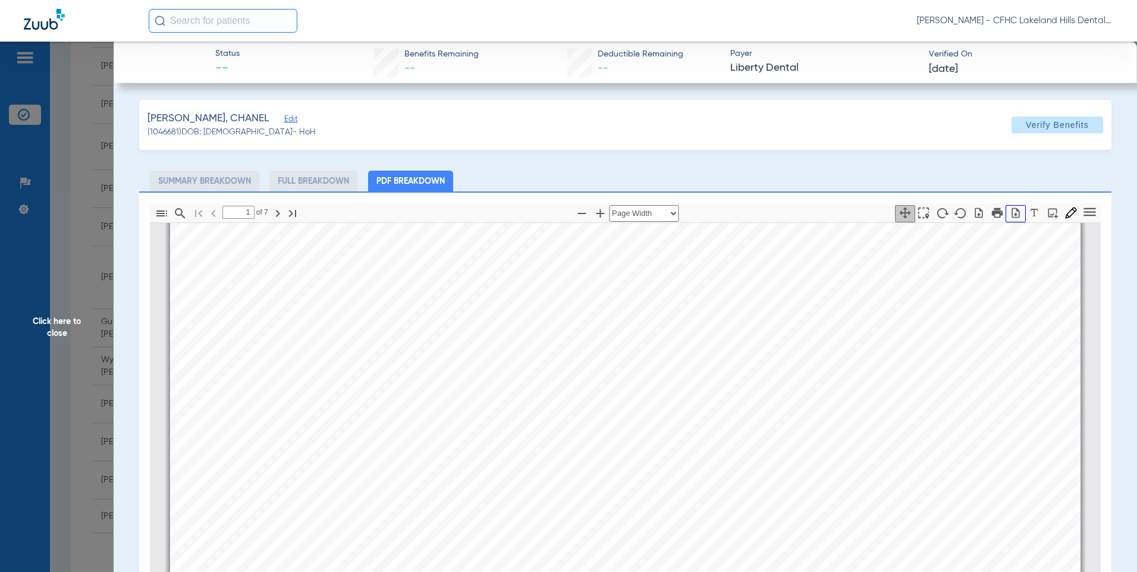
click at [1012, 208] on icon "button" at bounding box center [1016, 212] width 8 height 10
click at [86, 223] on span "Click here to close" at bounding box center [57, 328] width 114 height 572
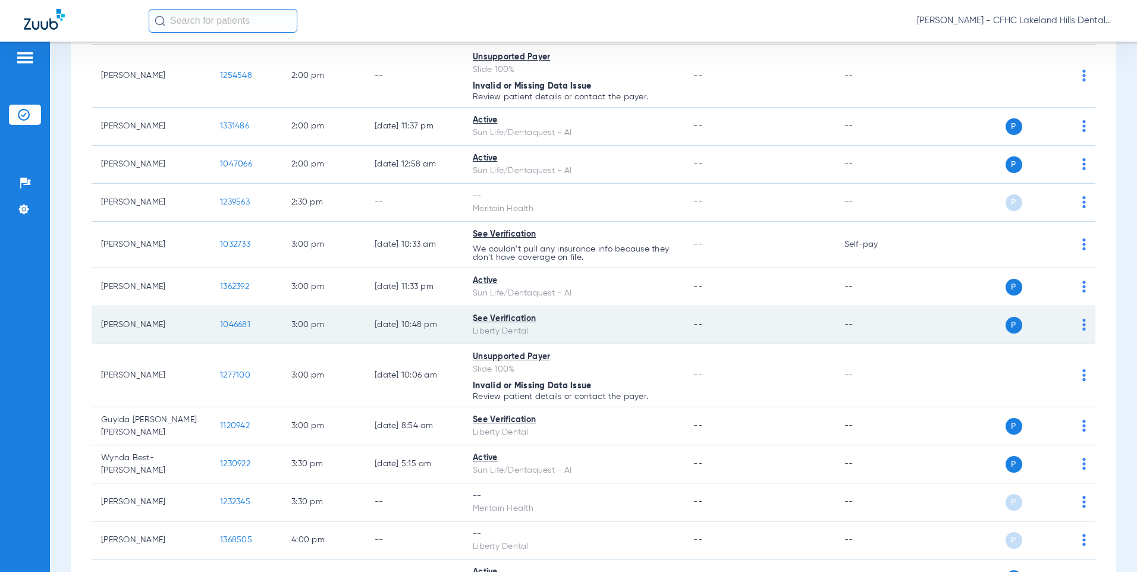
scroll to position [1427, 0]
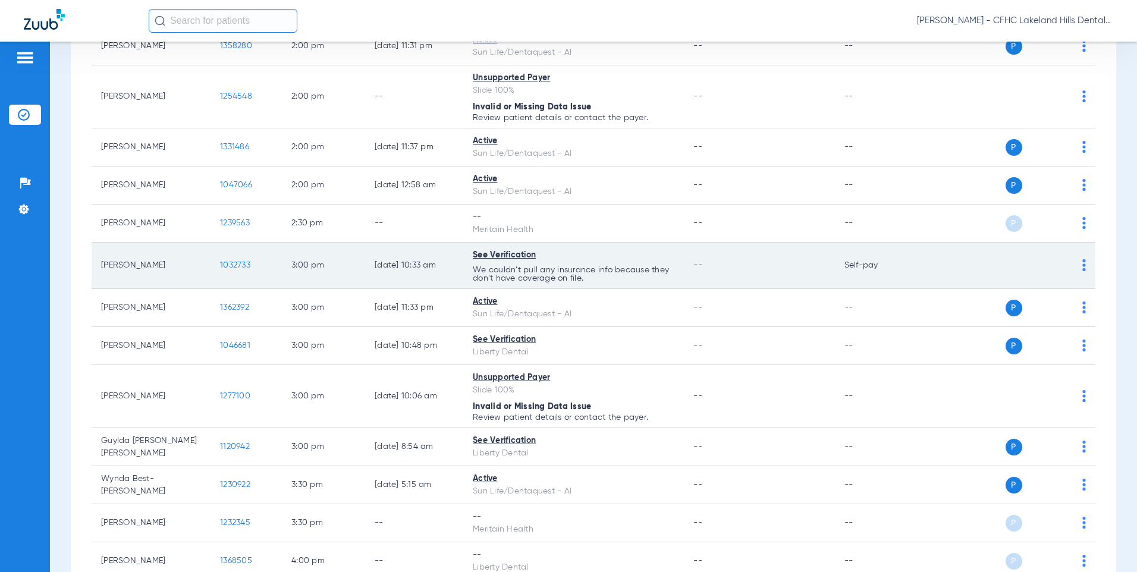
click at [226, 269] on span "1032733" at bounding box center [235, 265] width 30 height 8
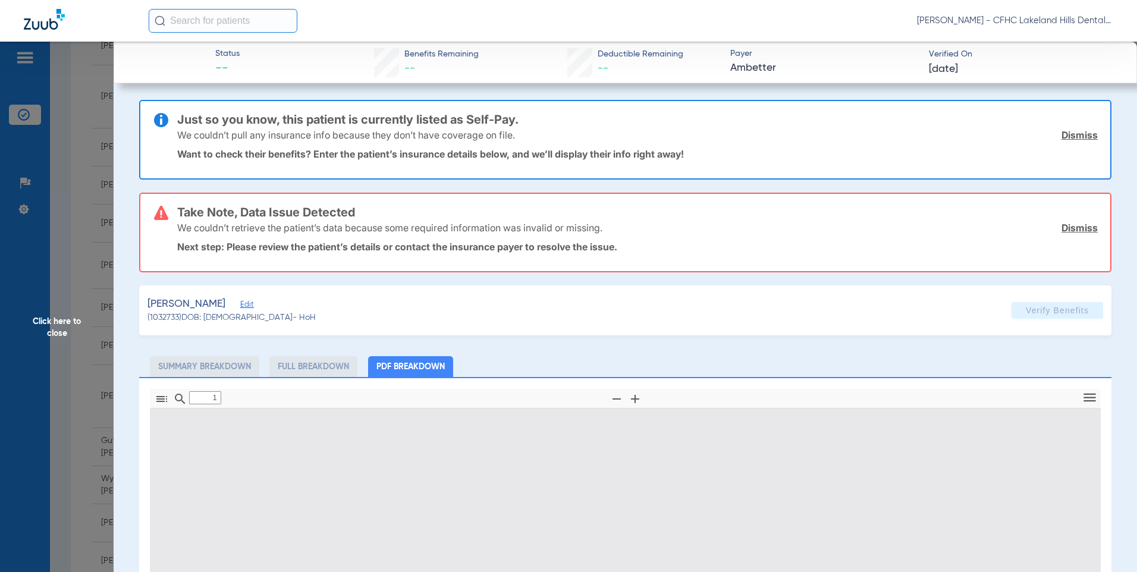
type input "0"
select select "page-width"
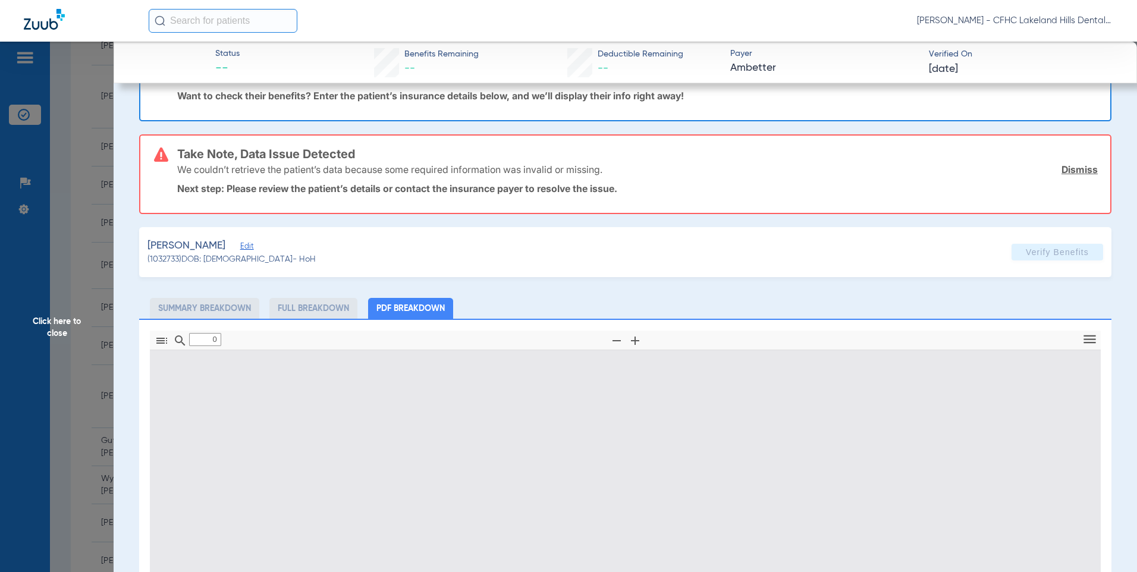
type input "1"
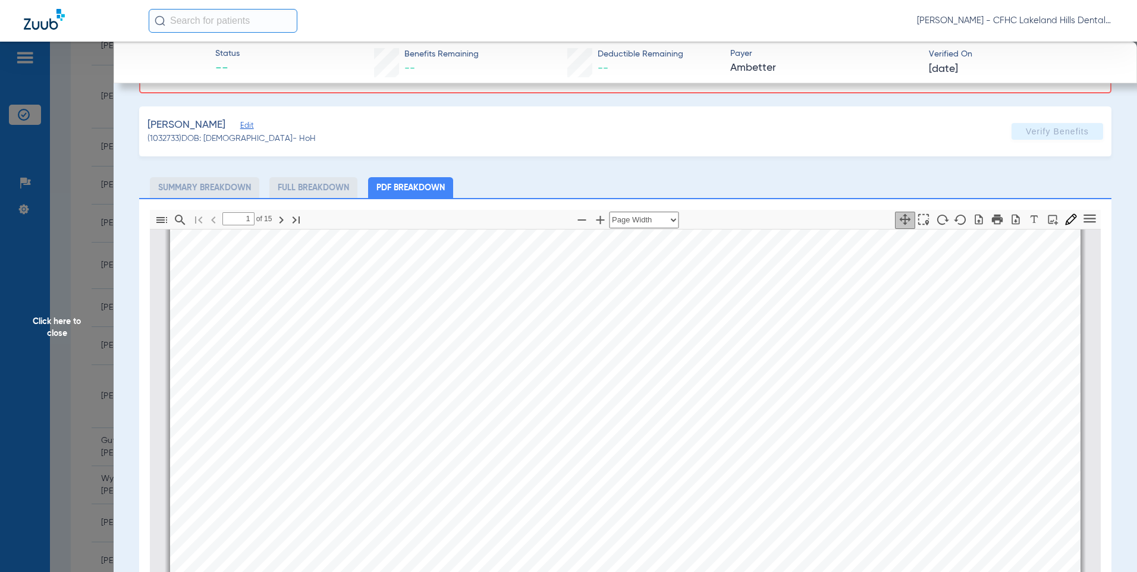
scroll to position [297, 0]
click at [432, 336] on span "U98844763" at bounding box center [434, 329] width 86 height 15
click at [95, 223] on span "Click here to close" at bounding box center [57, 328] width 114 height 572
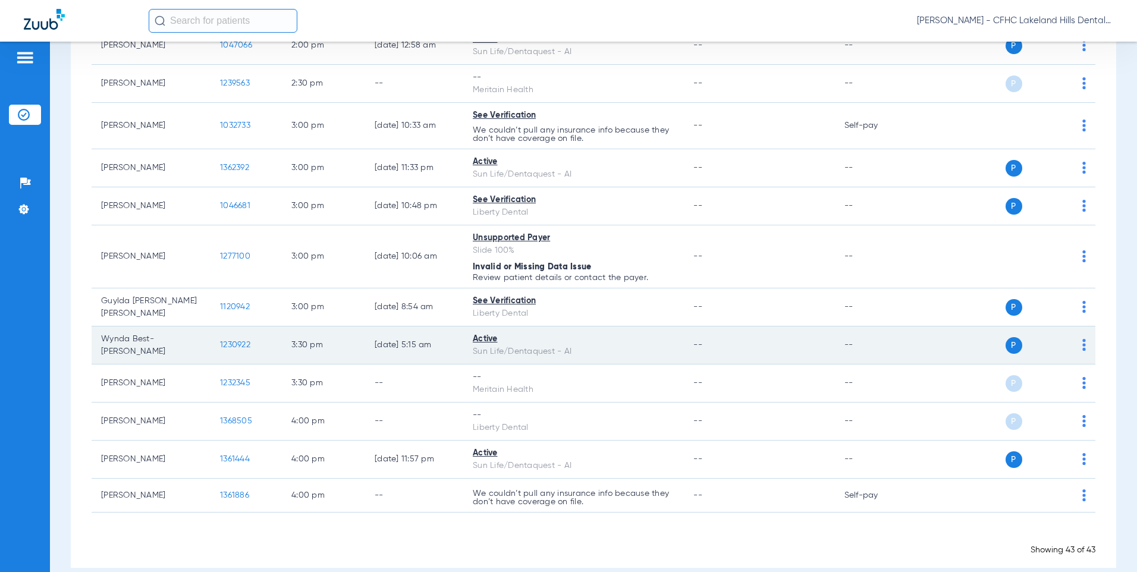
scroll to position [1587, 0]
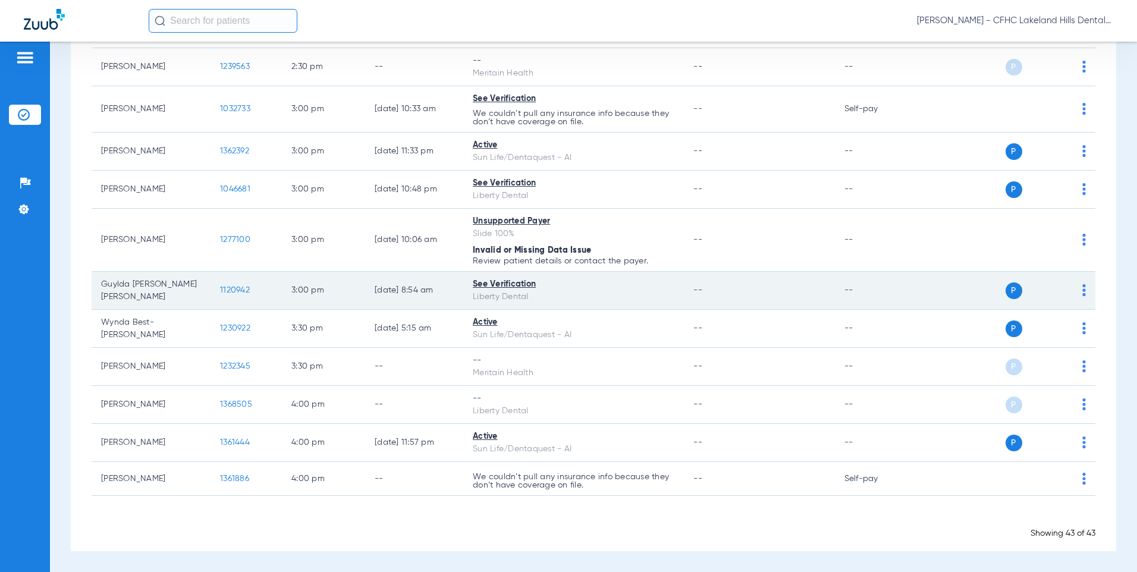
click at [224, 295] on td "1120942" at bounding box center [245, 291] width 71 height 38
click at [241, 292] on span "1120942" at bounding box center [235, 290] width 30 height 8
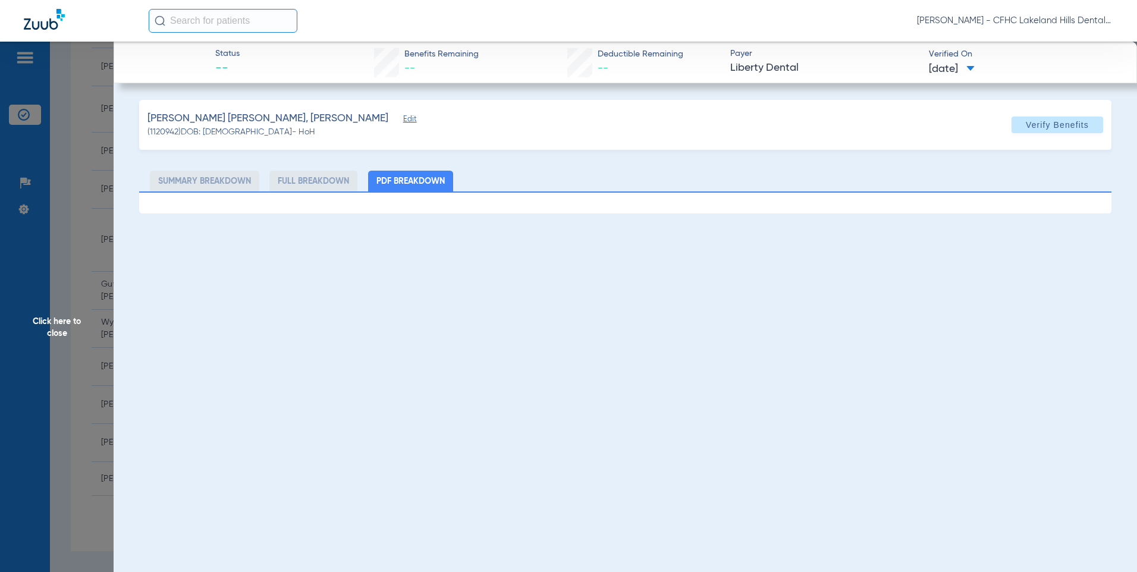
click at [631, 314] on div "Status -- Benefits Remaining -- Deductible Remaining -- Payer Liberty Dental Ve…" at bounding box center [625, 328] width 1023 height 572
click at [65, 239] on span "Click here to close" at bounding box center [57, 328] width 114 height 572
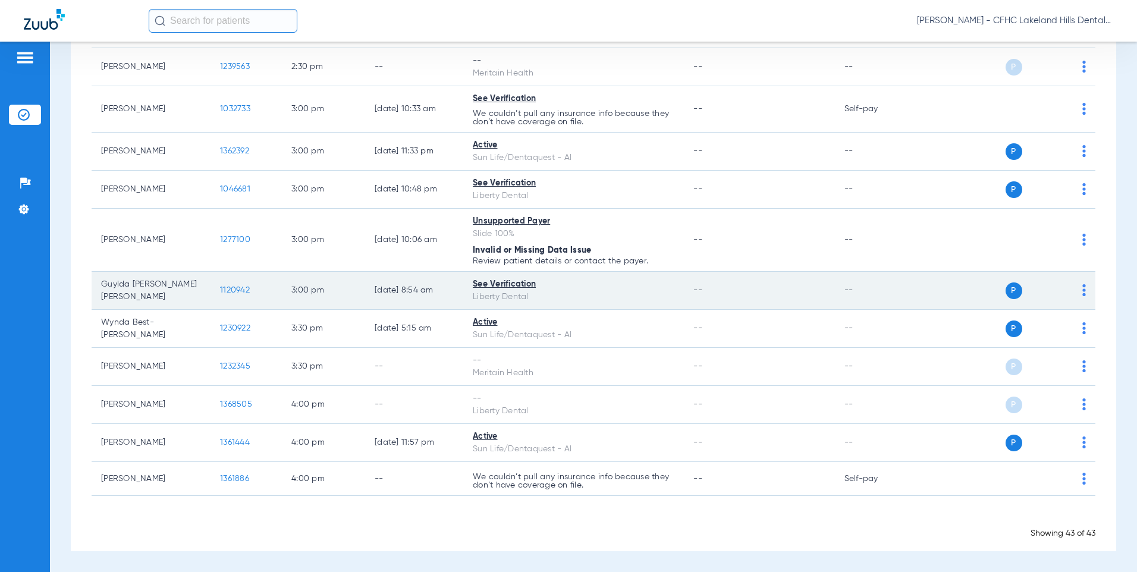
click at [495, 287] on div "See Verification" at bounding box center [574, 284] width 202 height 12
click at [495, 285] on div "See Verification" at bounding box center [574, 284] width 202 height 12
click at [496, 283] on div "See Verification" at bounding box center [574, 284] width 202 height 12
click at [232, 291] on span "1120942" at bounding box center [235, 290] width 30 height 8
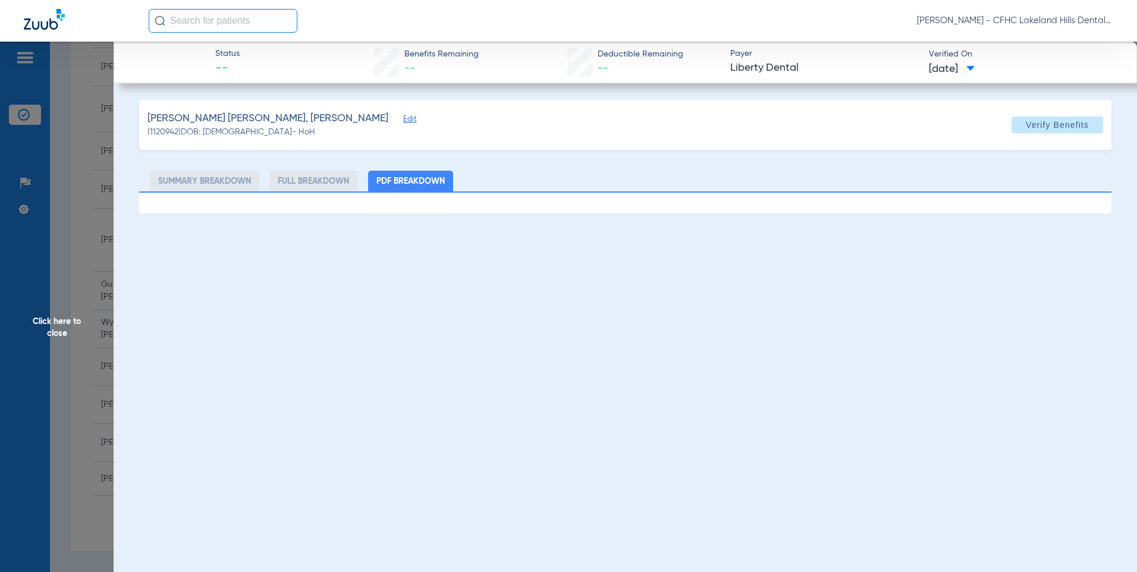
click at [93, 169] on span "Click here to close" at bounding box center [57, 328] width 114 height 572
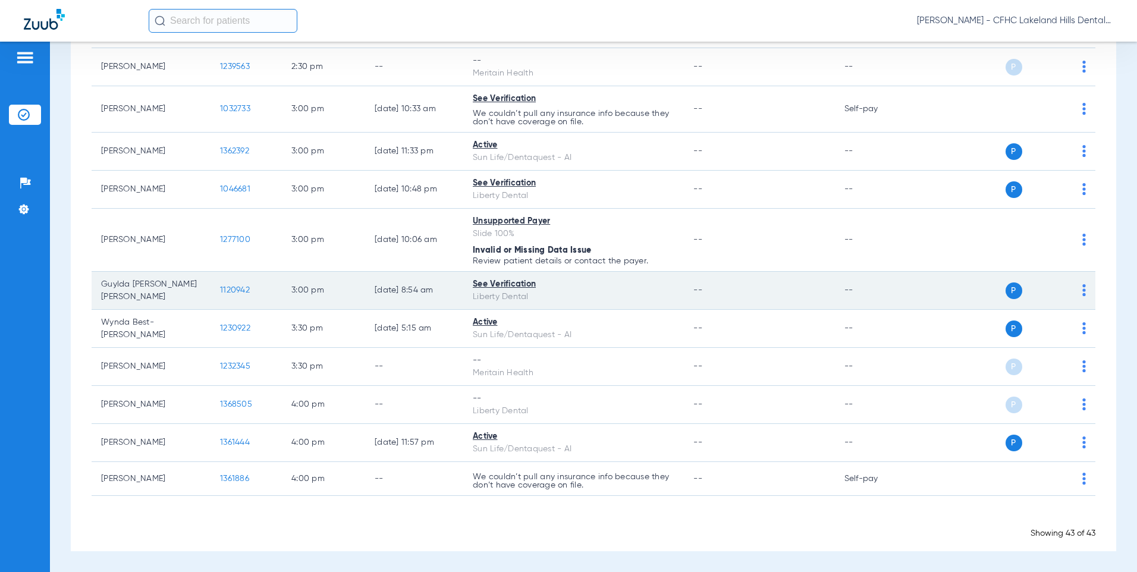
click at [233, 288] on span "1120942" at bounding box center [235, 290] width 30 height 8
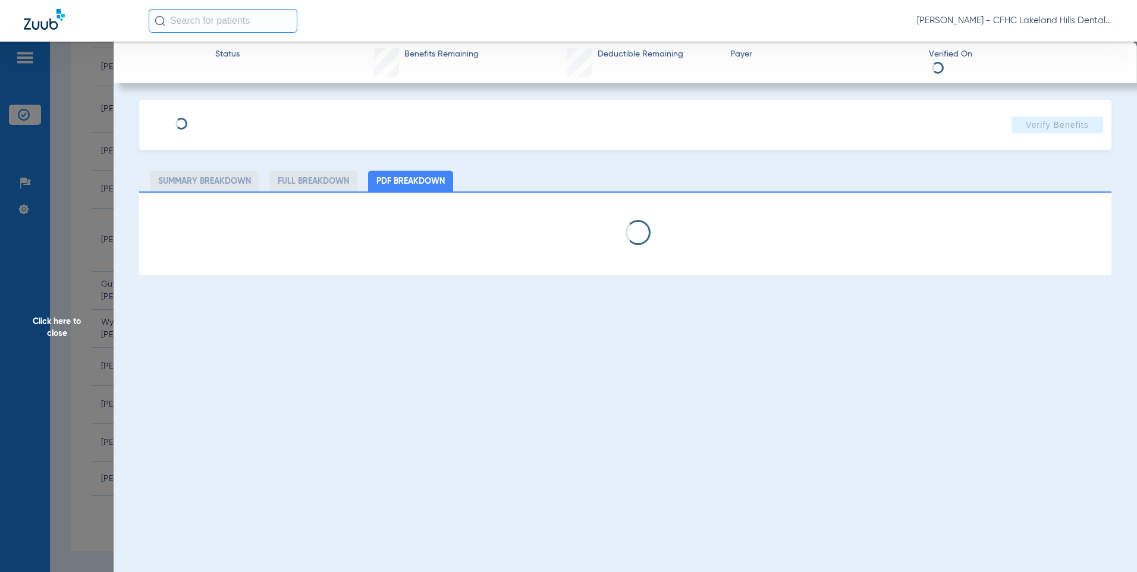
type input "GUYLDA"
type input "[PERSON_NAME] [PERSON_NAME]"
type input "[DATE]"
type input "P9909191701"
type input "99999"
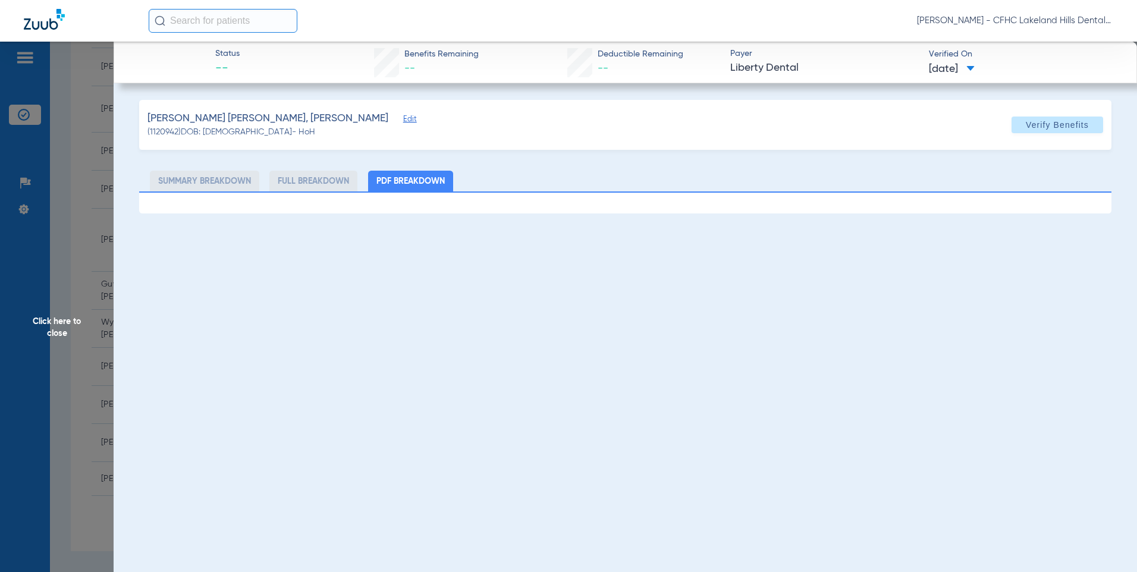
click at [403, 124] on span "Edit" at bounding box center [408, 120] width 11 height 11
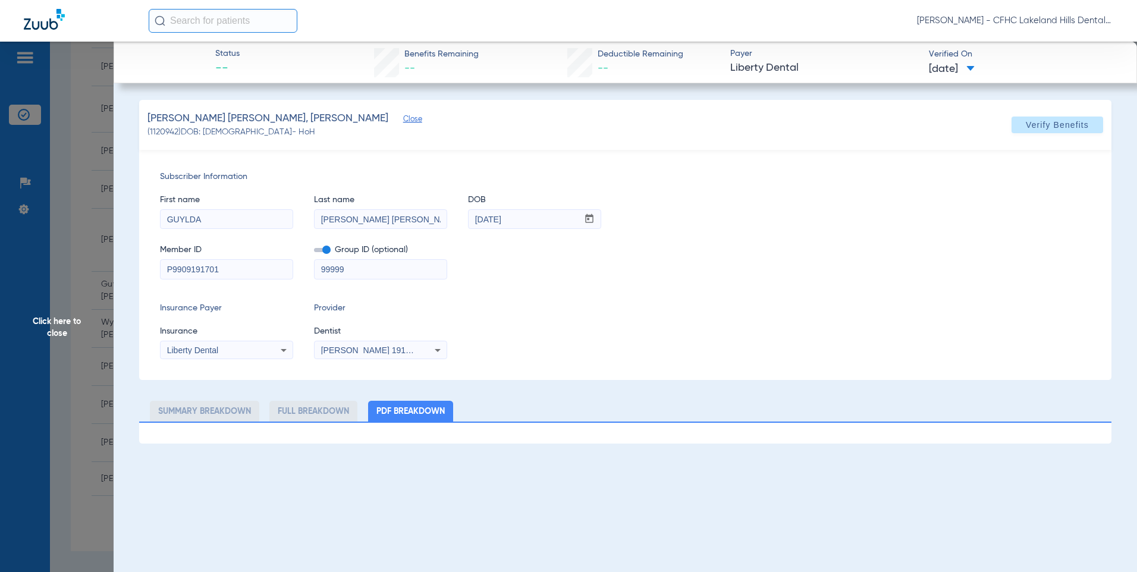
click at [63, 242] on span "Click here to close" at bounding box center [57, 328] width 114 height 572
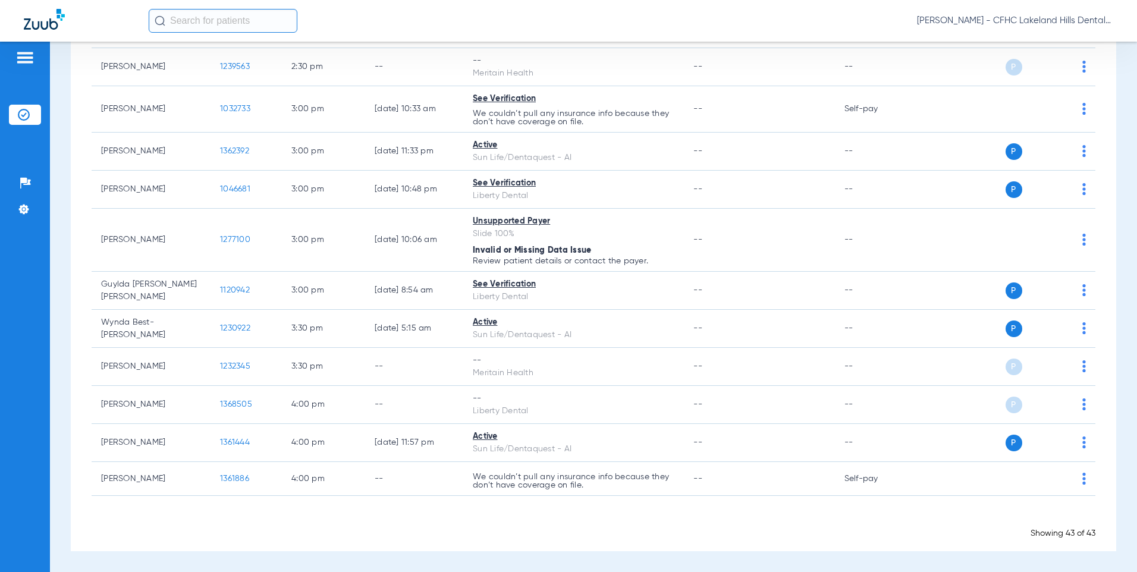
click at [66, 187] on div "Schedule Insurance Verification History Last Appt. Sync Time: [DATE] - 03:56 PM…" at bounding box center [593, 307] width 1087 height 530
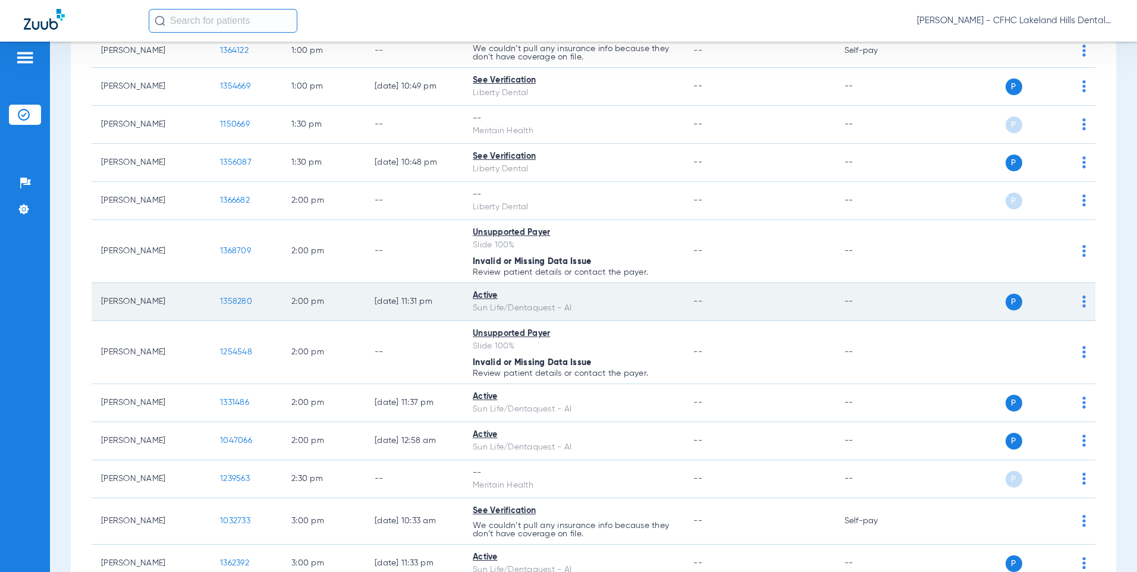
scroll to position [1290, 0]
